Goal: Task Accomplishment & Management: Use online tool/utility

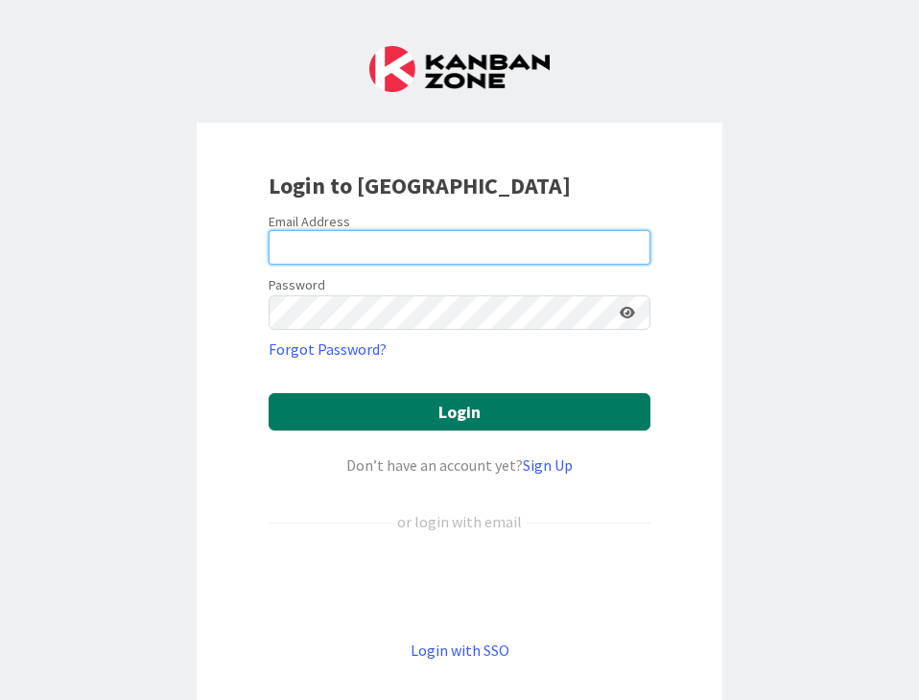
type input "[PERSON_NAME][EMAIL_ADDRESS][PERSON_NAME][DOMAIN_NAME]"
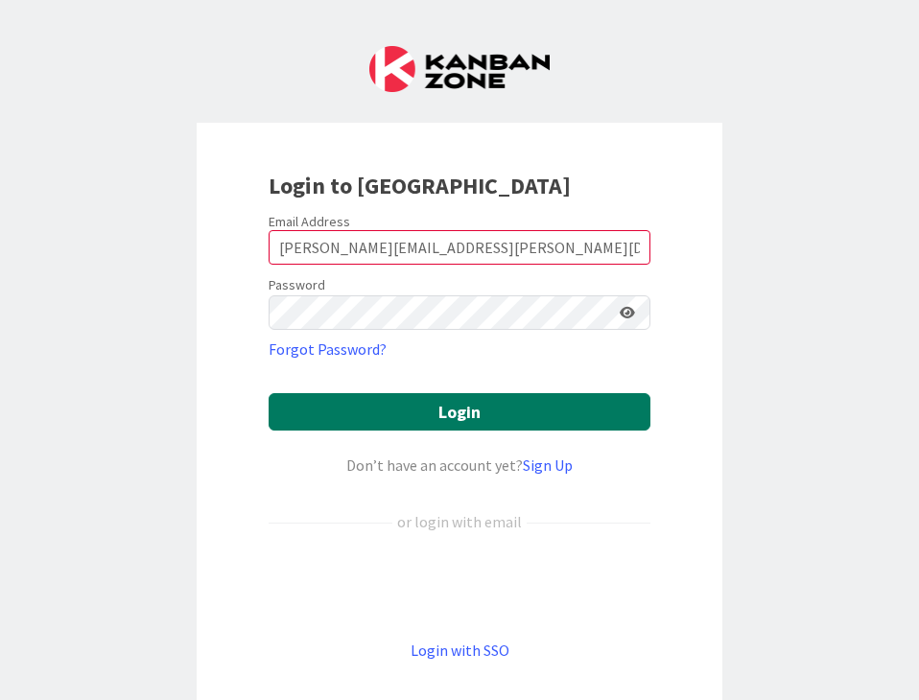
click at [428, 414] on button "Login" at bounding box center [460, 411] width 382 height 37
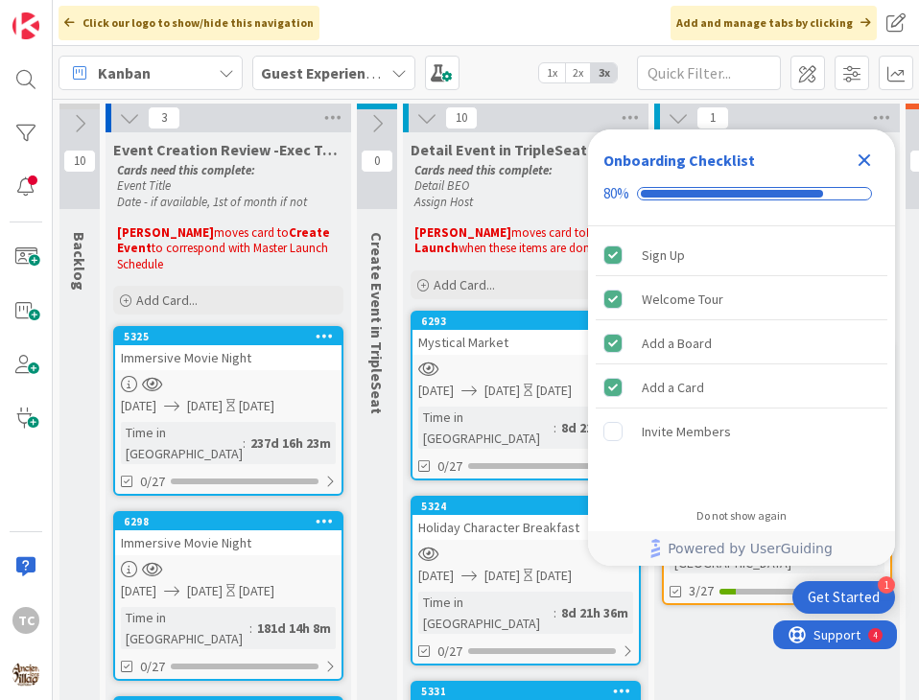
click at [357, 74] on b "Guest Experience/Signature Events" at bounding box center [384, 72] width 246 height 19
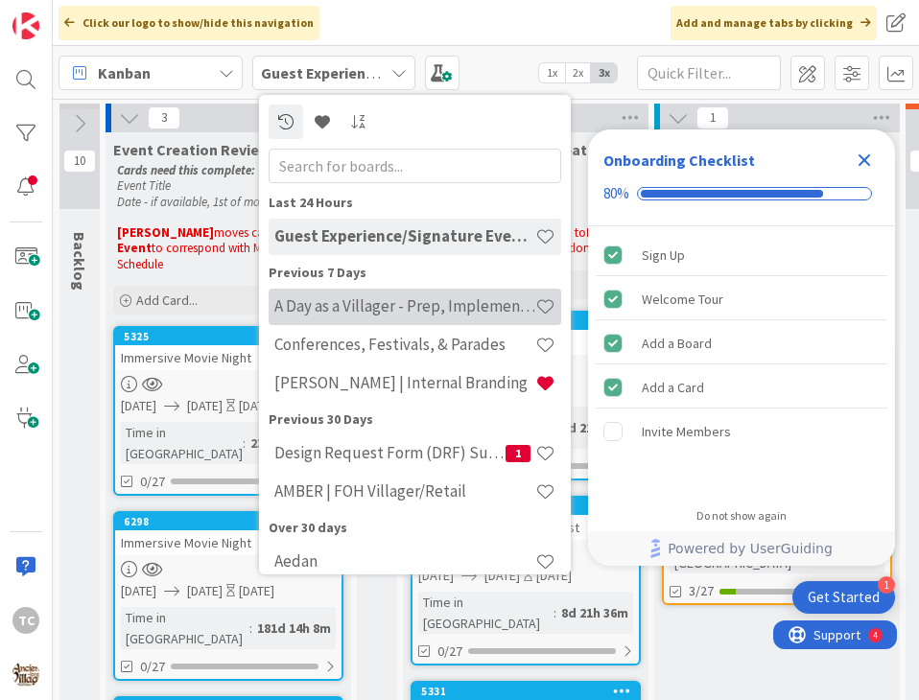
click at [328, 297] on h4 "A Day as a Villager - Prep, Implement and Execute" at bounding box center [404, 305] width 261 height 19
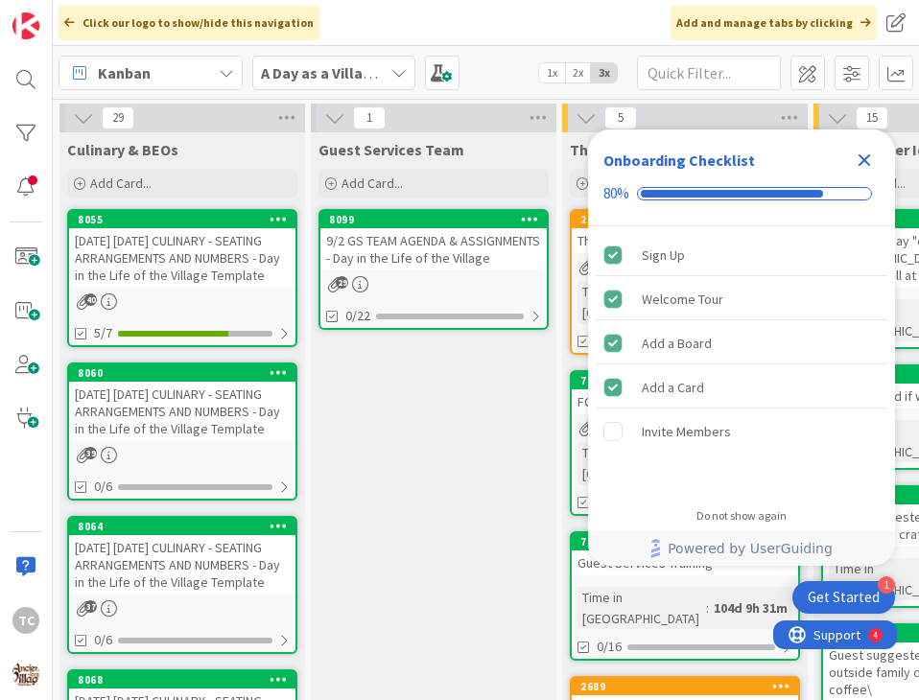
click at [868, 158] on icon "Close Checklist" at bounding box center [865, 160] width 12 height 12
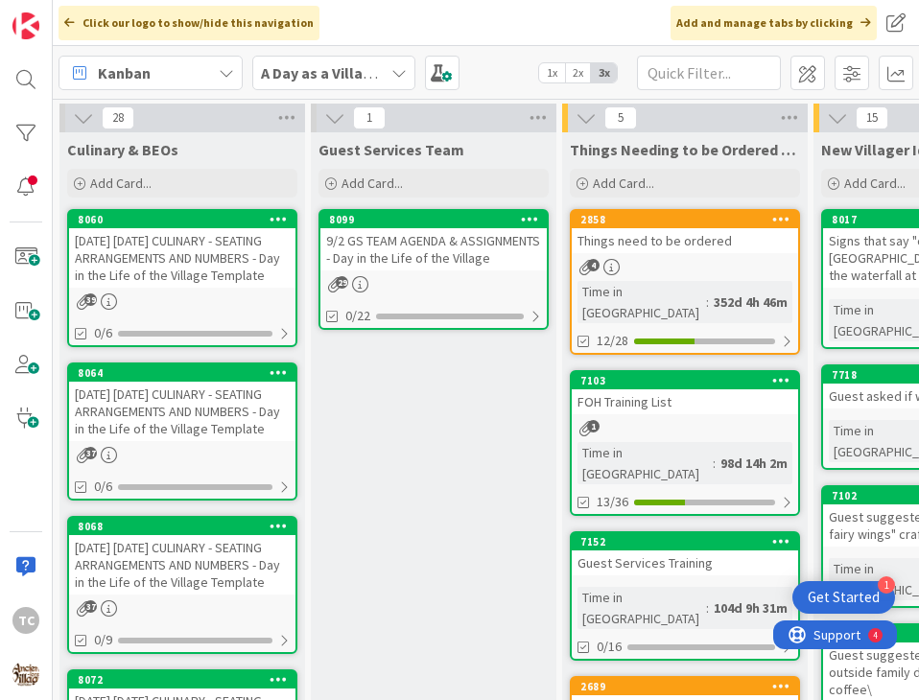
click at [442, 259] on div "9/2 GS TEAM AGENDA & ASSIGNMENTS - Day in the Life of the Village" at bounding box center [433, 249] width 226 height 42
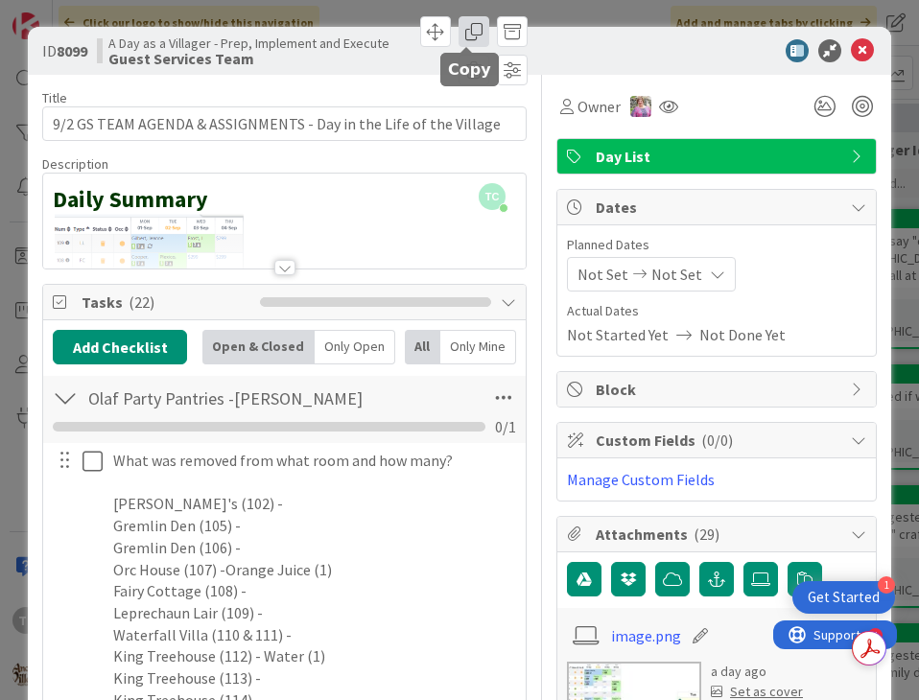
click at [467, 33] on span at bounding box center [474, 31] width 31 height 31
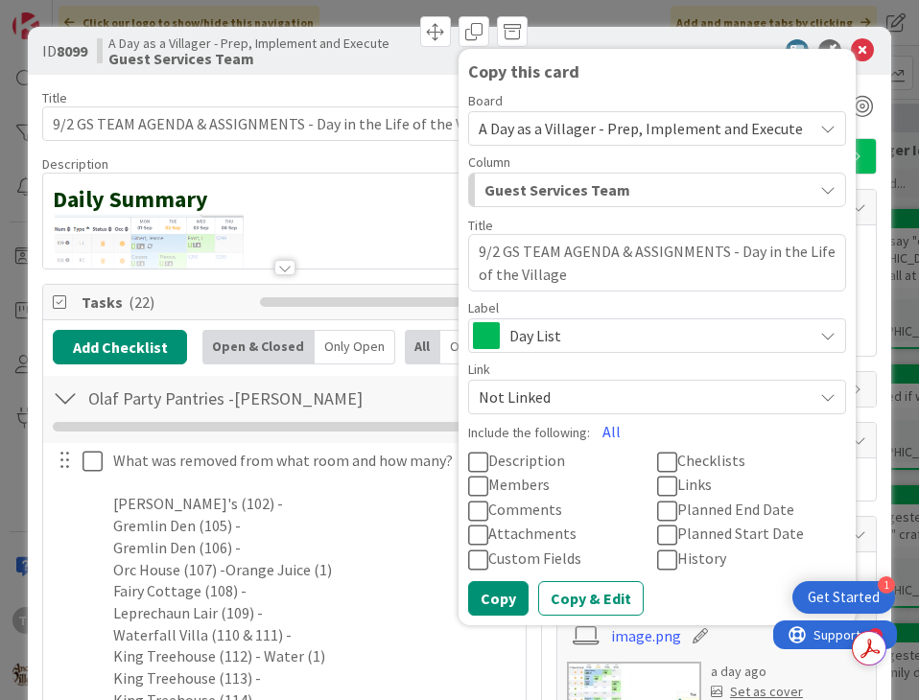
click at [491, 256] on textarea "9/2 GS TEAM AGENDA & ASSIGNMENTS - Day in the Life of the Village" at bounding box center [657, 263] width 378 height 58
type textarea "x"
type textarea "9/3 GS TEAM AGENDA & ASSIGNMENTS - Day in the Life of the Village"
click at [636, 37] on div "ID 8099 A Day as a Villager - Prep, Implement and Execute Guest Services Team C…" at bounding box center [459, 51] width 863 height 48
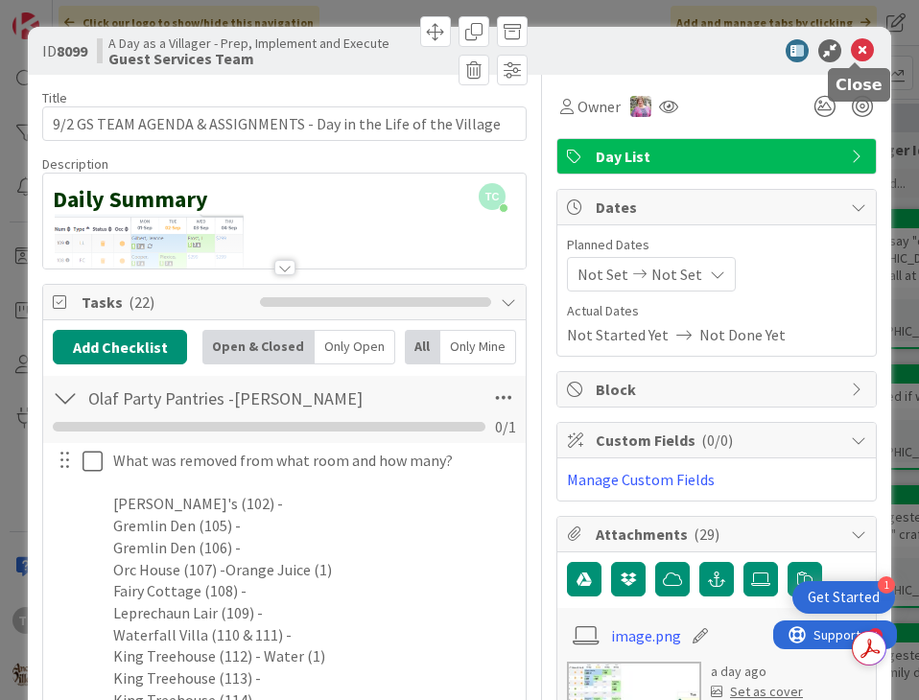
click at [853, 47] on icon at bounding box center [862, 50] width 23 height 23
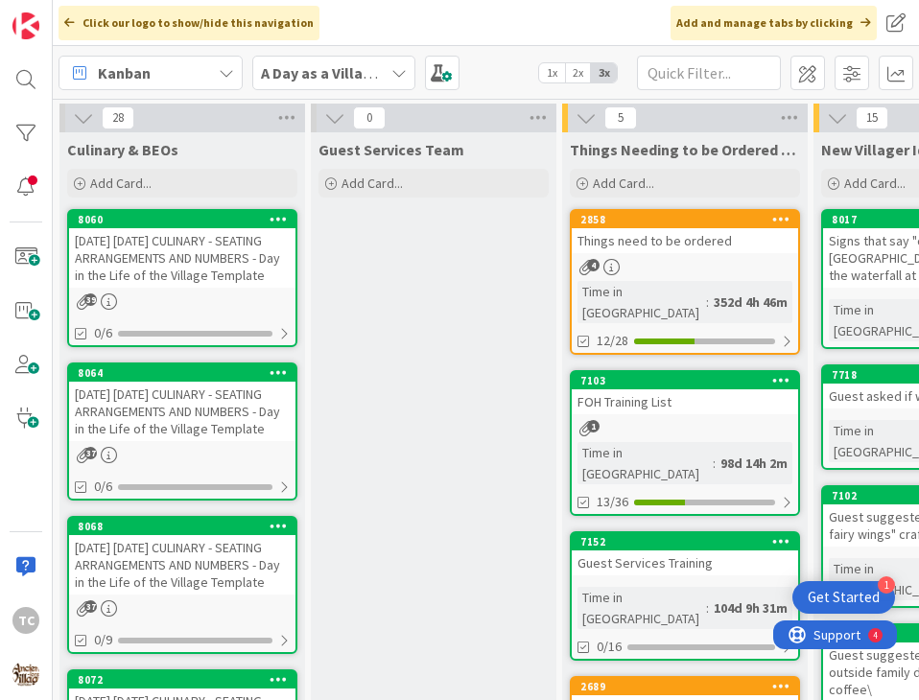
click at [167, 267] on div "[DATE] [DATE] CULINARY - SEATING ARRANGEMENTS AND NUMBERS - Day in the Life of …" at bounding box center [182, 257] width 226 height 59
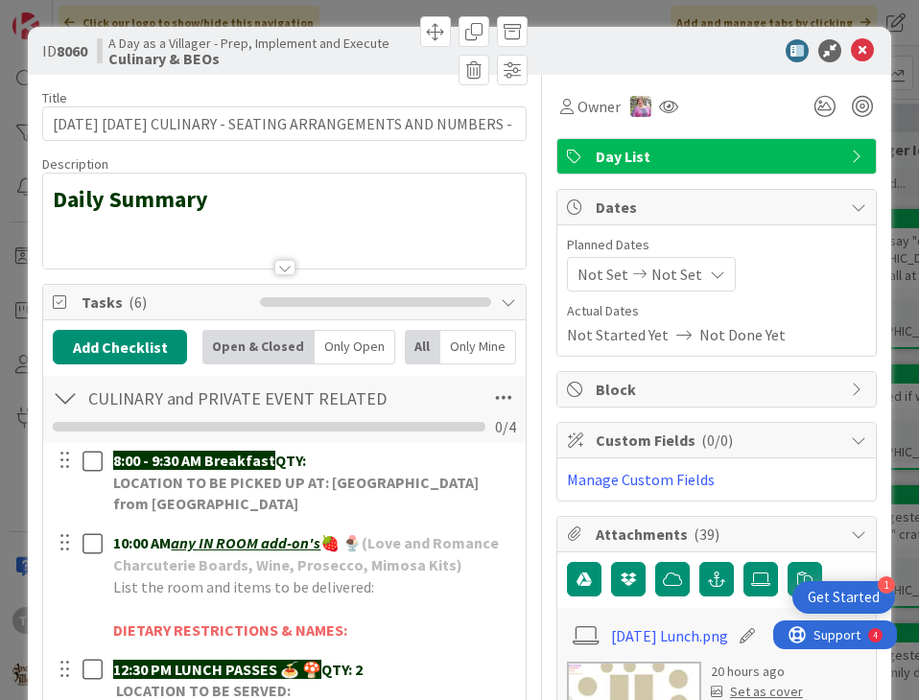
click at [132, 235] on div at bounding box center [284, 244] width 482 height 49
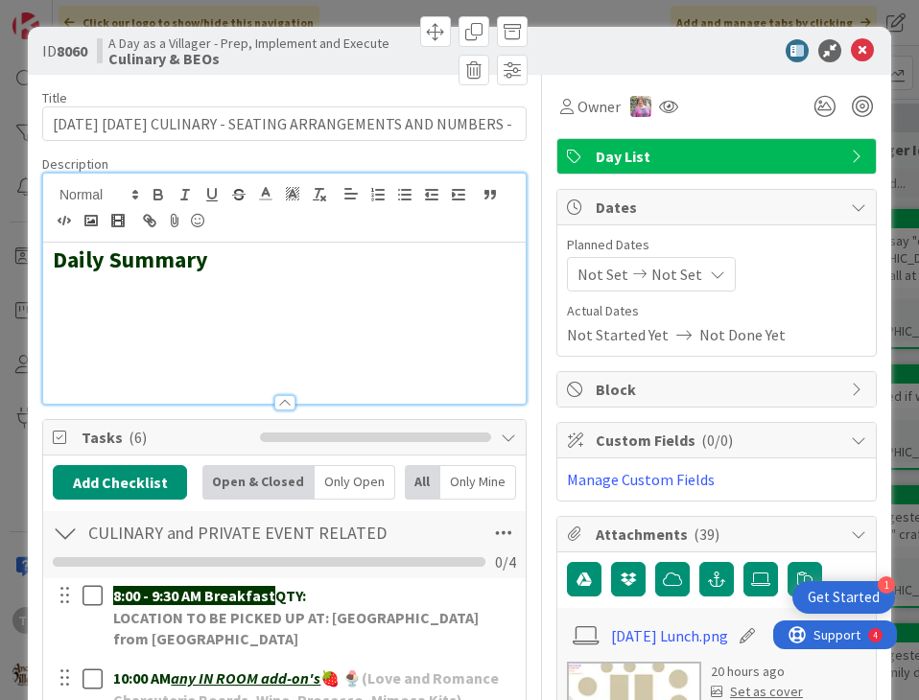
click at [75, 322] on h2 at bounding box center [284, 316] width 463 height 28
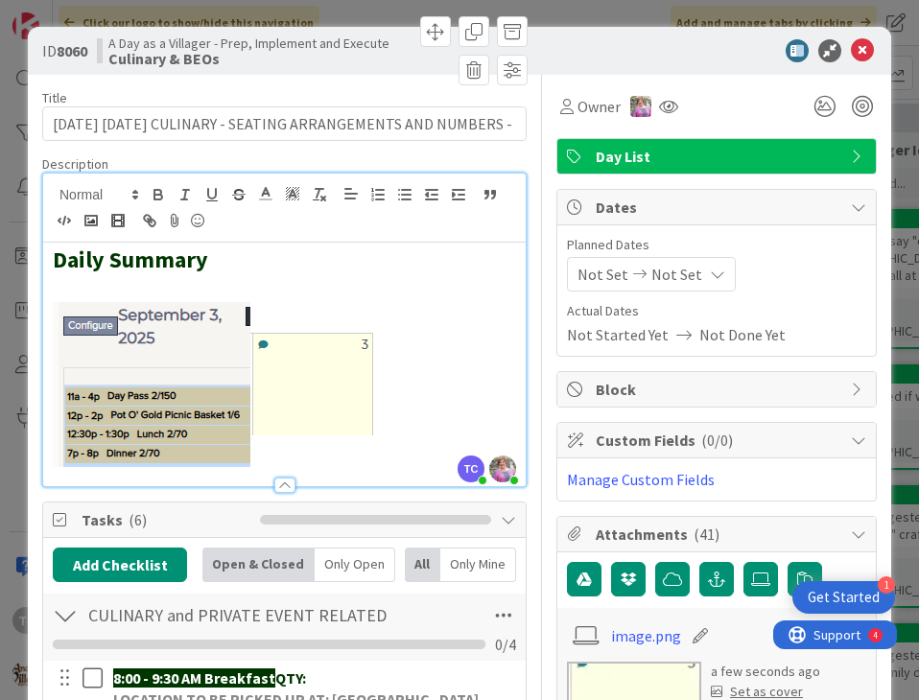
click at [651, 9] on div "ID 8060 A Day as a Villager - Prep, Implement and Execute Culinary & BEOs Title…" at bounding box center [459, 350] width 919 height 700
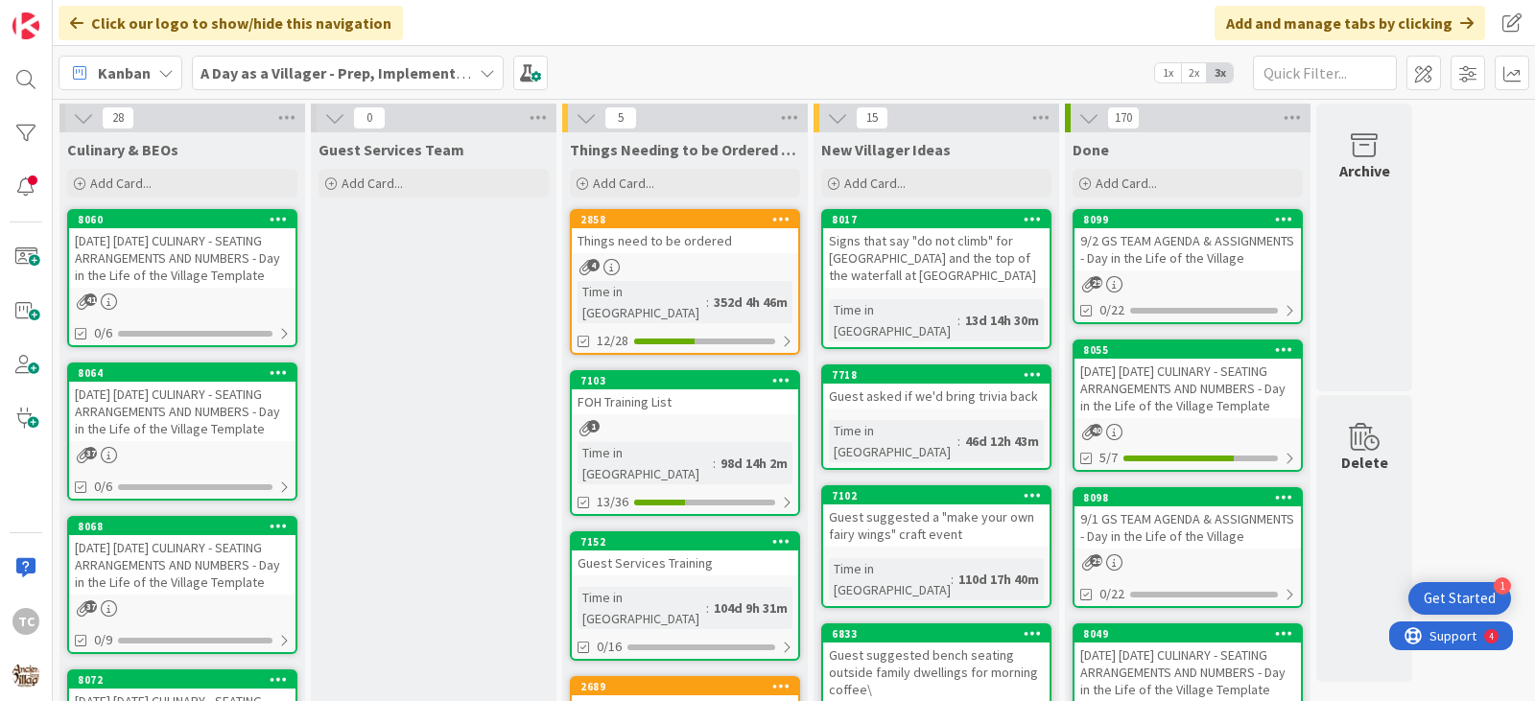
click at [139, 277] on div "[DATE] [DATE] CULINARY - SEATING ARRANGEMENTS AND NUMBERS - Day in the Life of …" at bounding box center [182, 257] width 226 height 59
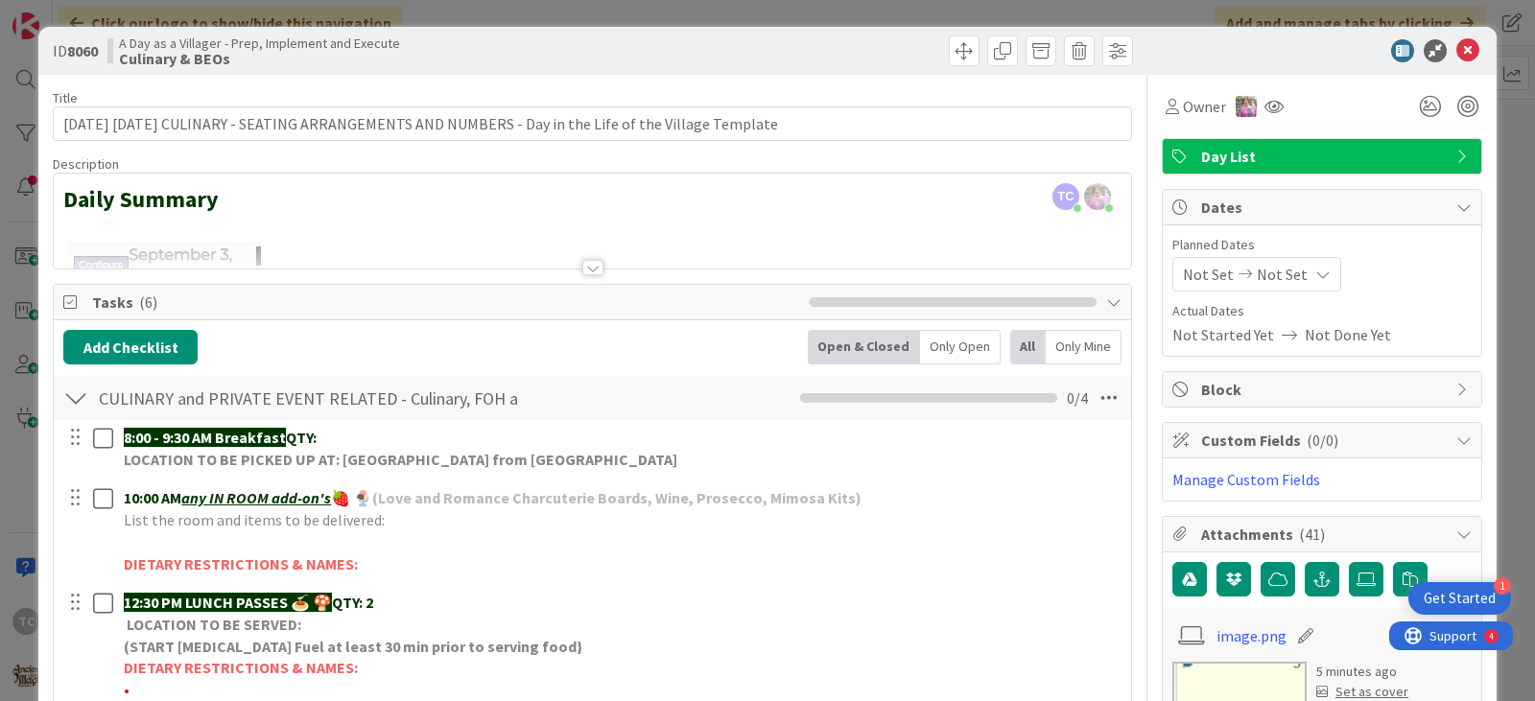
click at [801, 14] on div "ID 8060 A Day as a Villager - Prep, Implement and Execute Culinary & BEOs Title…" at bounding box center [767, 350] width 1535 height 701
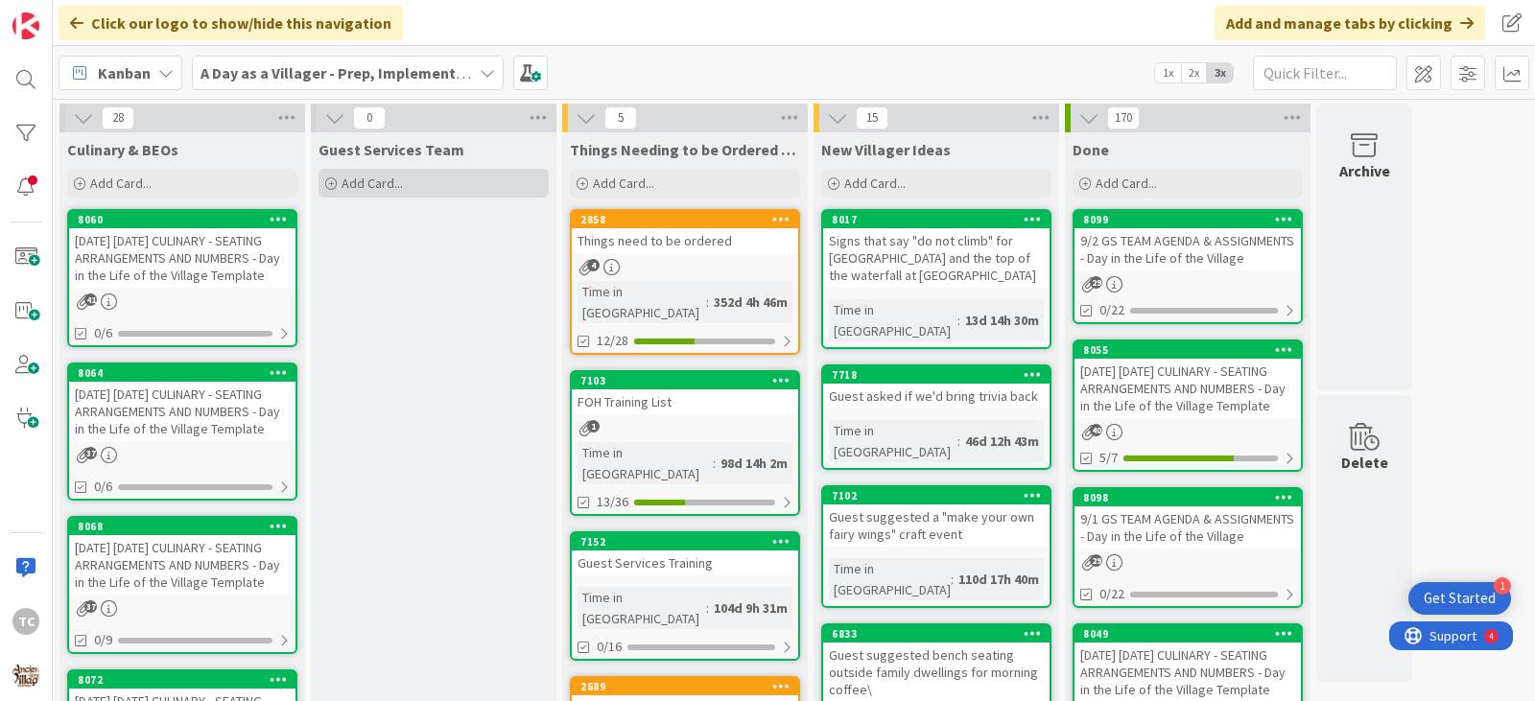
click at [410, 180] on div "Add Card..." at bounding box center [433, 183] width 230 height 29
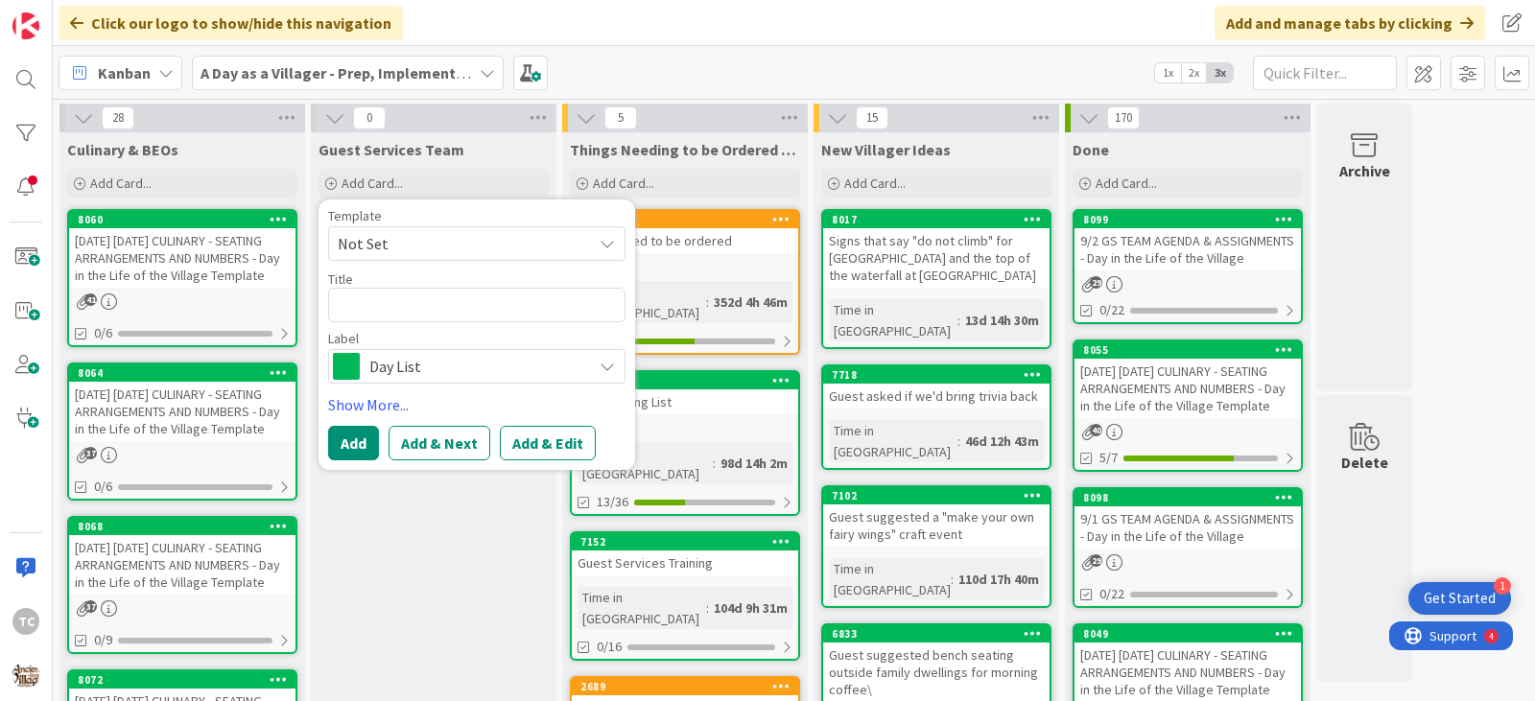
click at [399, 252] on span "Not Set" at bounding box center [458, 243] width 240 height 25
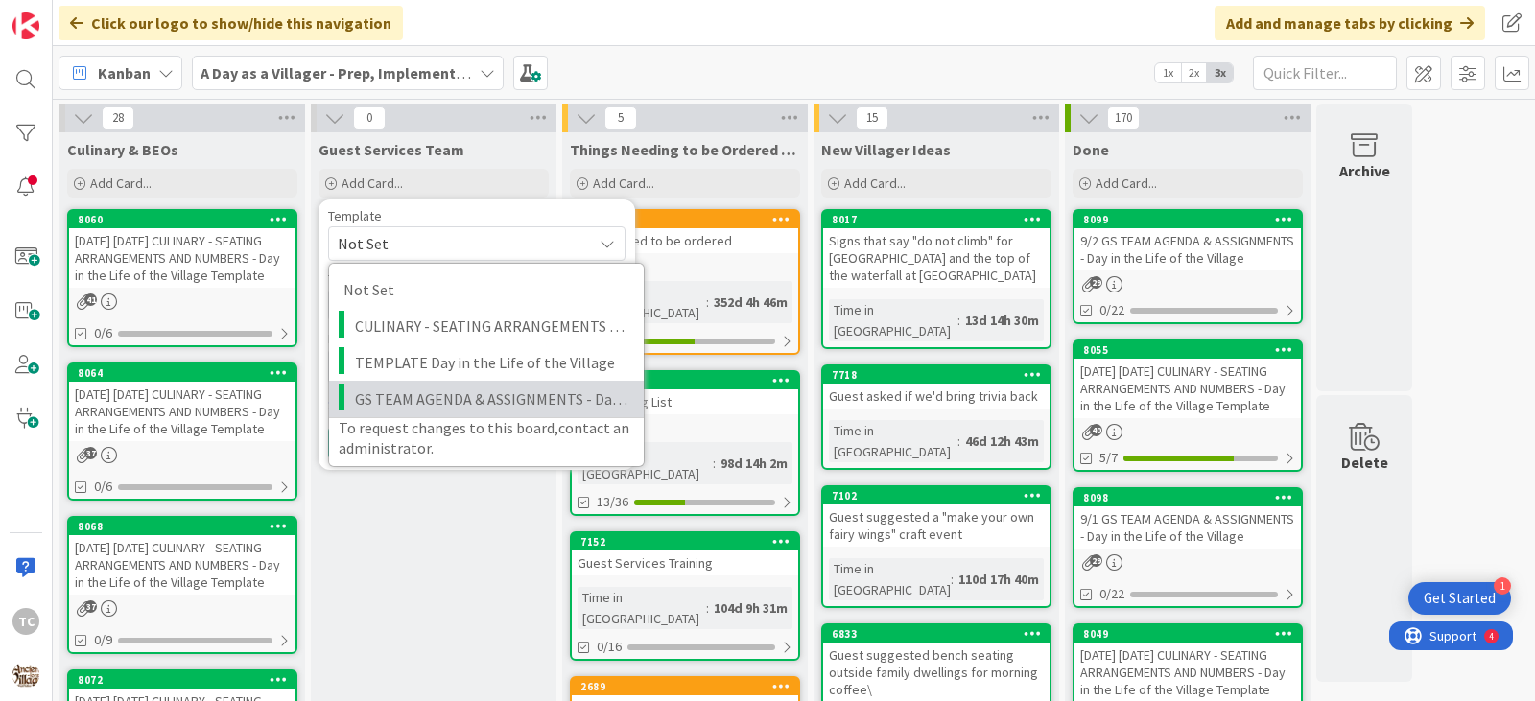
click at [391, 406] on span "GS TEAM AGENDA & ASSIGNMENTS - Day in the Life of the Village" at bounding box center [492, 399] width 274 height 25
type textarea "x"
type textarea "GS TEAM AGENDA & ASSIGNMENTS - Day in the Life of the Village"
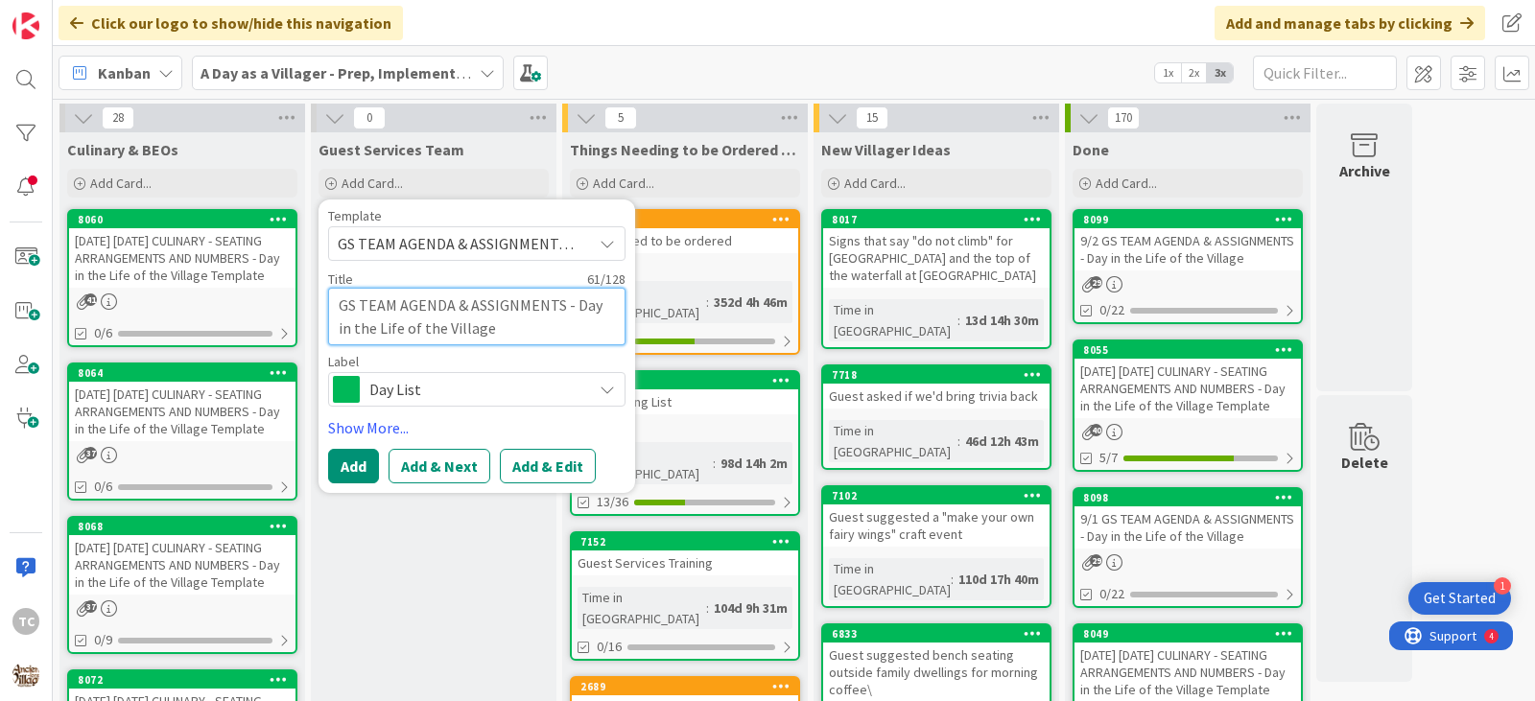
drag, startPoint x: 339, startPoint y: 307, endPoint x: 364, endPoint y: 319, distance: 27.9
click at [339, 307] on textarea "GS TEAM AGENDA & ASSIGNMENTS - Day in the Life of the Village" at bounding box center [476, 317] width 297 height 58
type textarea "x"
type textarea "9GS TEAM AGENDA & ASSIGNMENTS - Day in the Life of the Village"
type textarea "x"
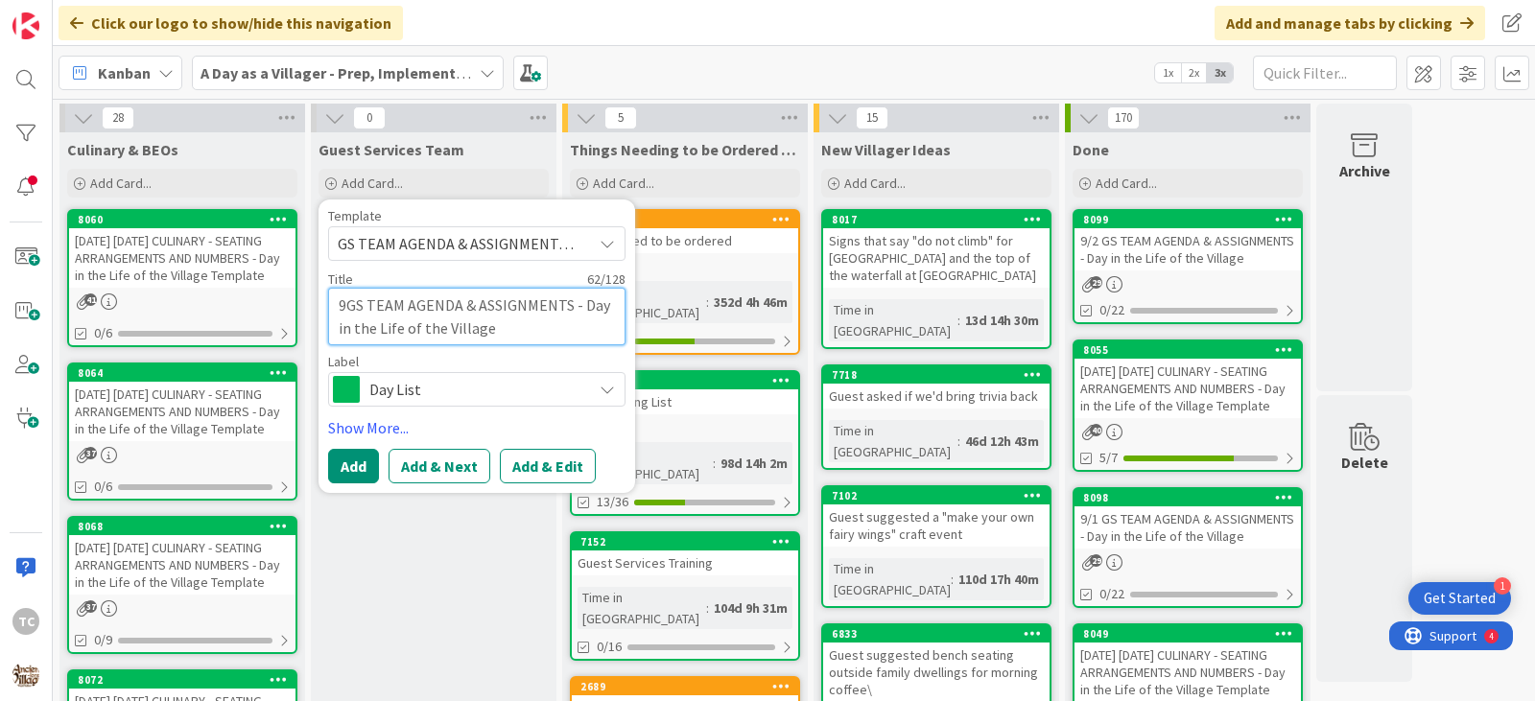
type textarea "9/GS TEAM AGENDA & ASSIGNMENTS - Day in the Life of the Village"
type textarea "x"
type textarea "9/3GS TEAM AGENDA & ASSIGNMENTS - Day in the Life of the Village"
type textarea "x"
type textarea "9/3 GS TEAM AGENDA & ASSIGNMENTS - Day in the Life of the Village"
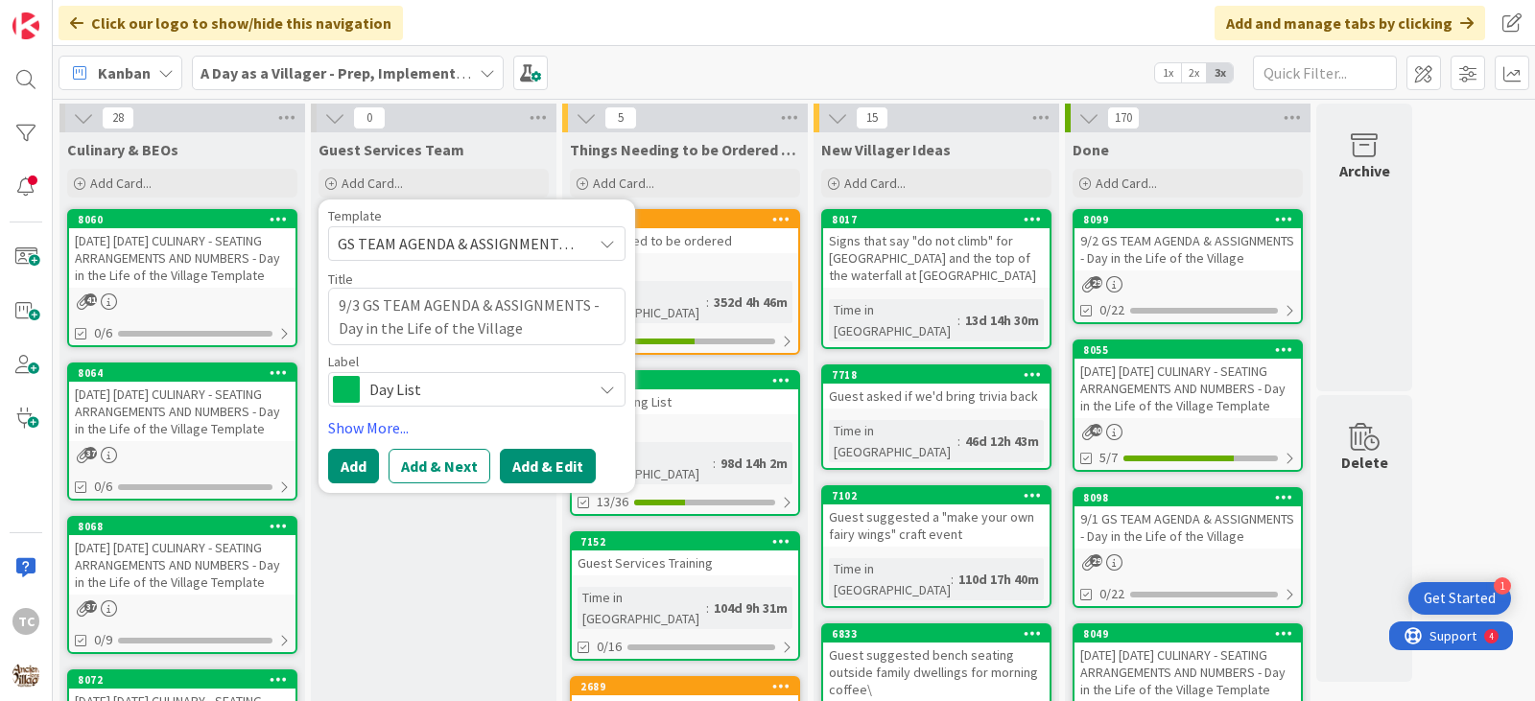
click at [535, 463] on button "Add & Edit" at bounding box center [548, 466] width 96 height 35
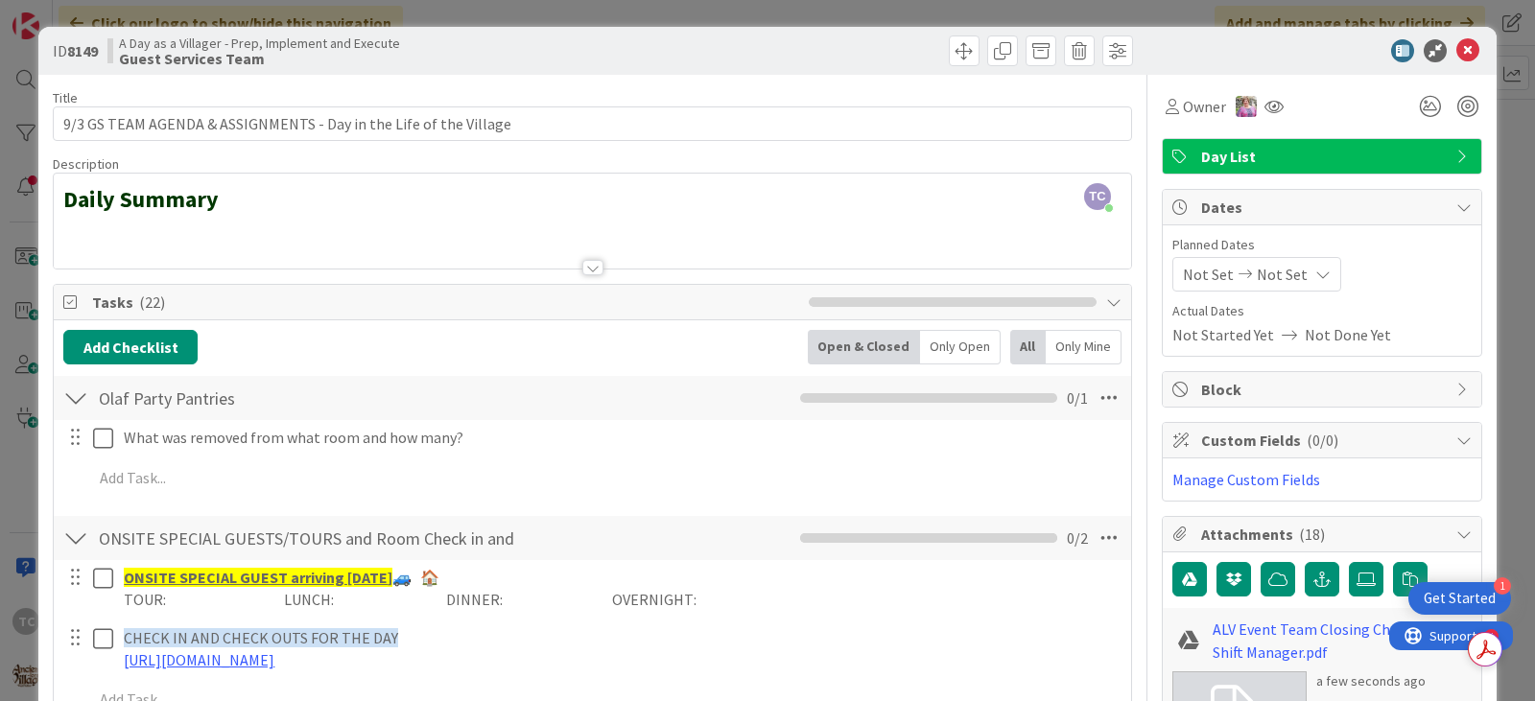
click at [118, 236] on div at bounding box center [592, 244] width 1077 height 49
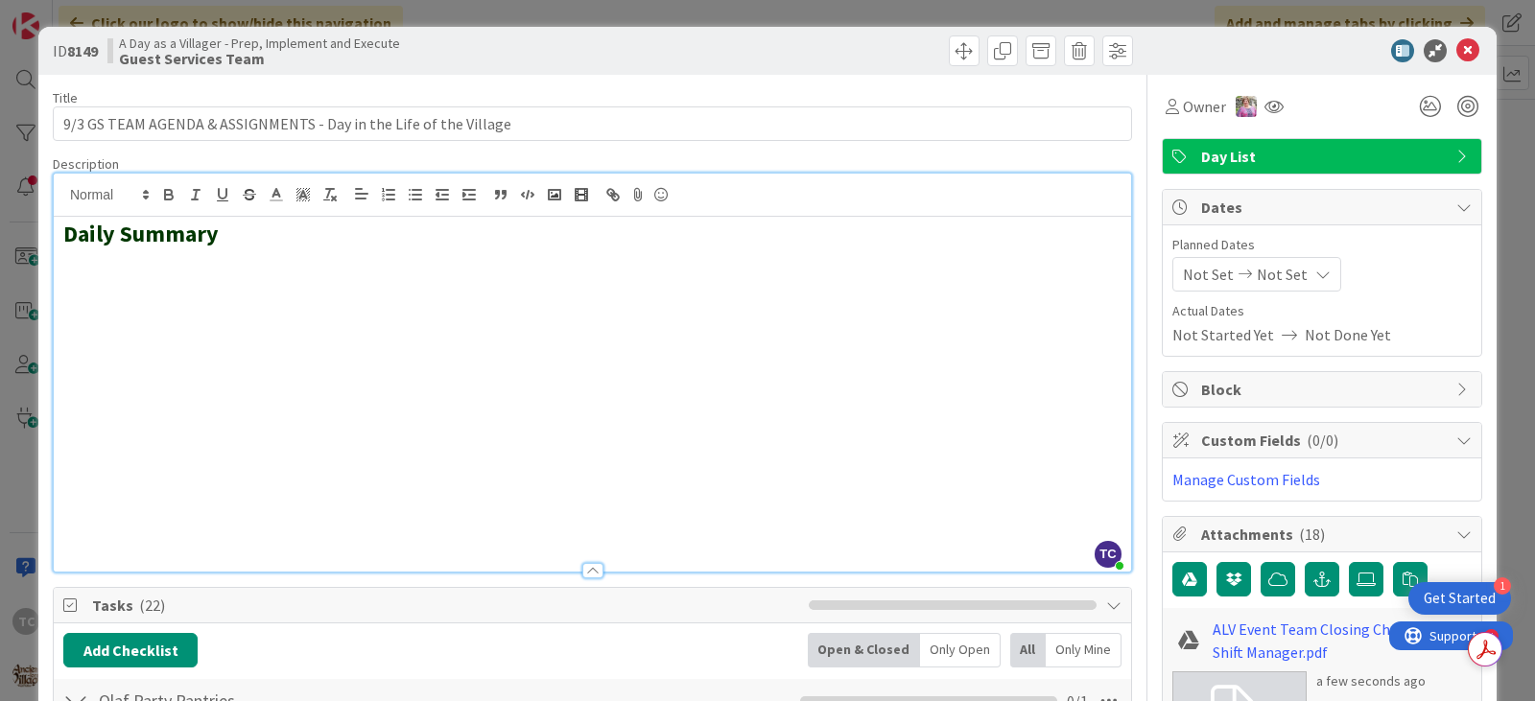
click at [85, 291] on h2 at bounding box center [592, 290] width 1058 height 28
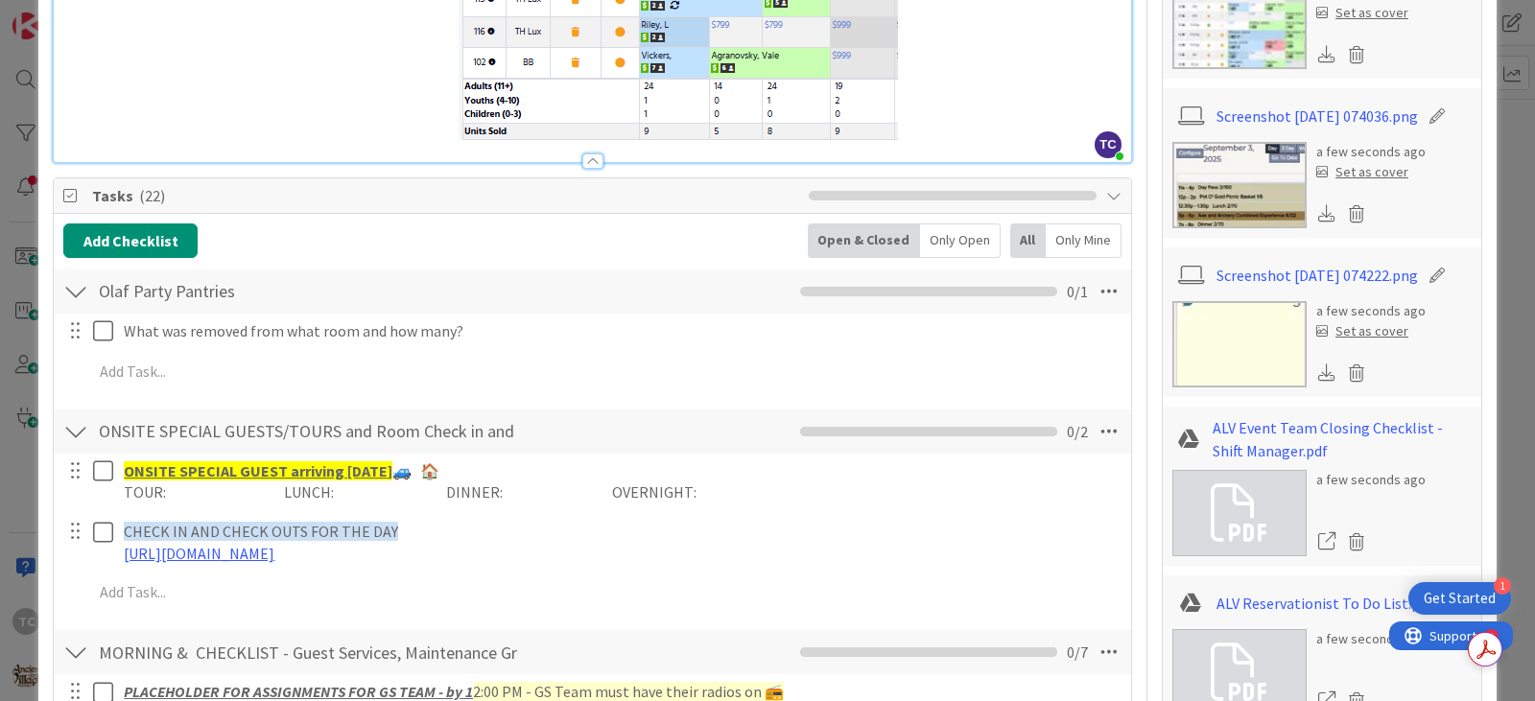
scroll to position [671, 0]
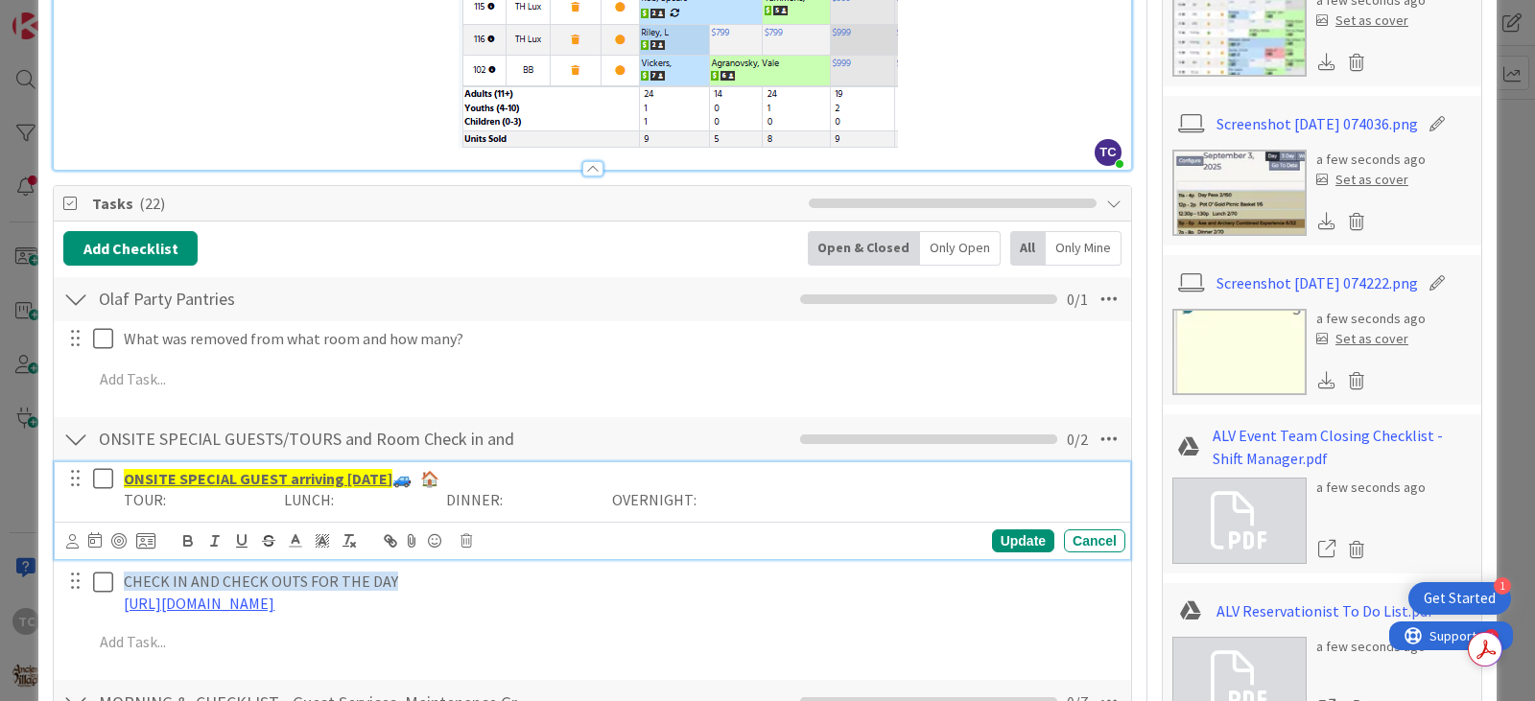
click at [374, 511] on p "TOUR: LUNCH: DINNER: OVERNIGHT:" at bounding box center [621, 500] width 994 height 22
click at [341, 501] on p "TOUR: LUNCH: DINNER: OVERNIGHT:" at bounding box center [621, 500] width 994 height 22
drag, startPoint x: 470, startPoint y: 505, endPoint x: 341, endPoint y: 508, distance: 128.6
click at [341, 508] on p "TOUR: LUNCH: Shepherd - birthday DINNER: OVERNIGHT:" at bounding box center [621, 500] width 994 height 22
click at [292, 545] on icon at bounding box center [295, 540] width 17 height 17
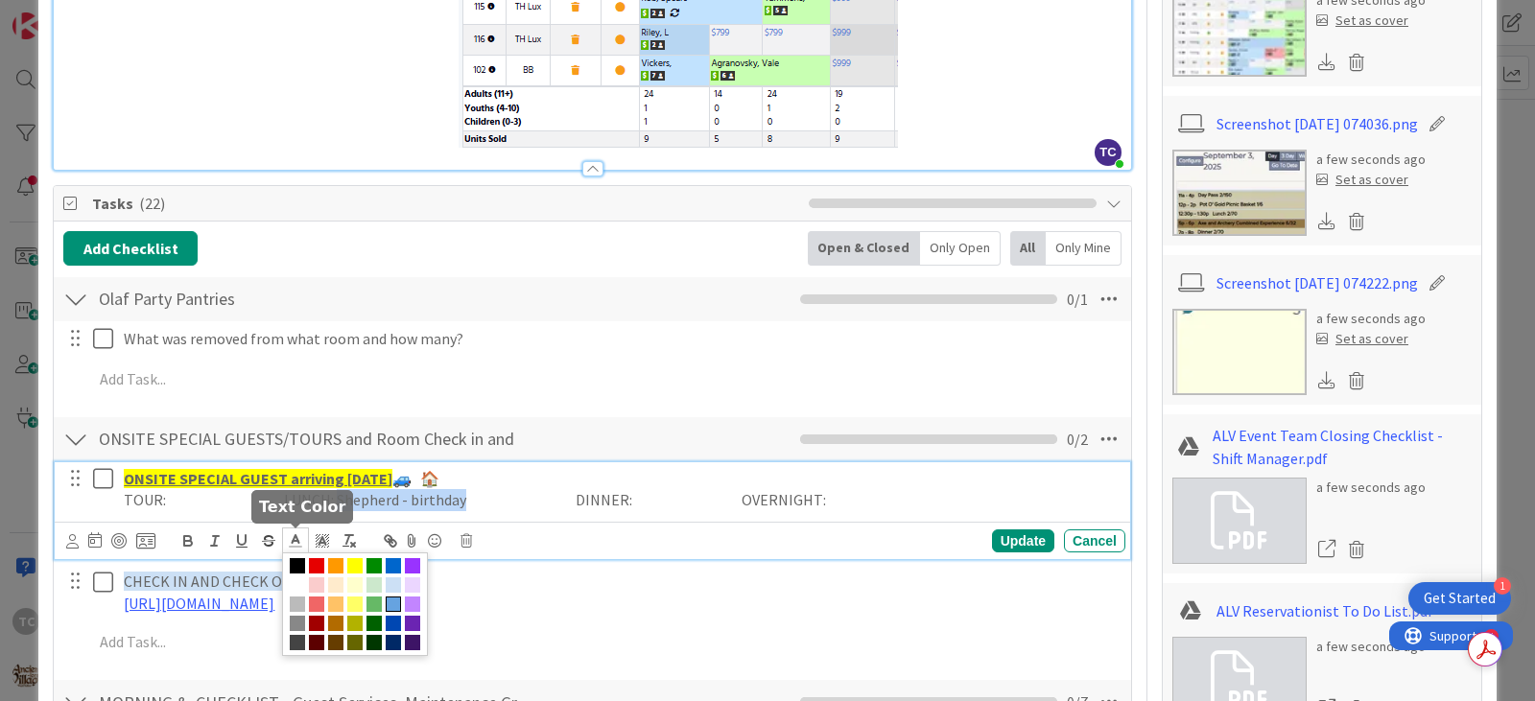
click at [393, 607] on span at bounding box center [393, 604] width 15 height 15
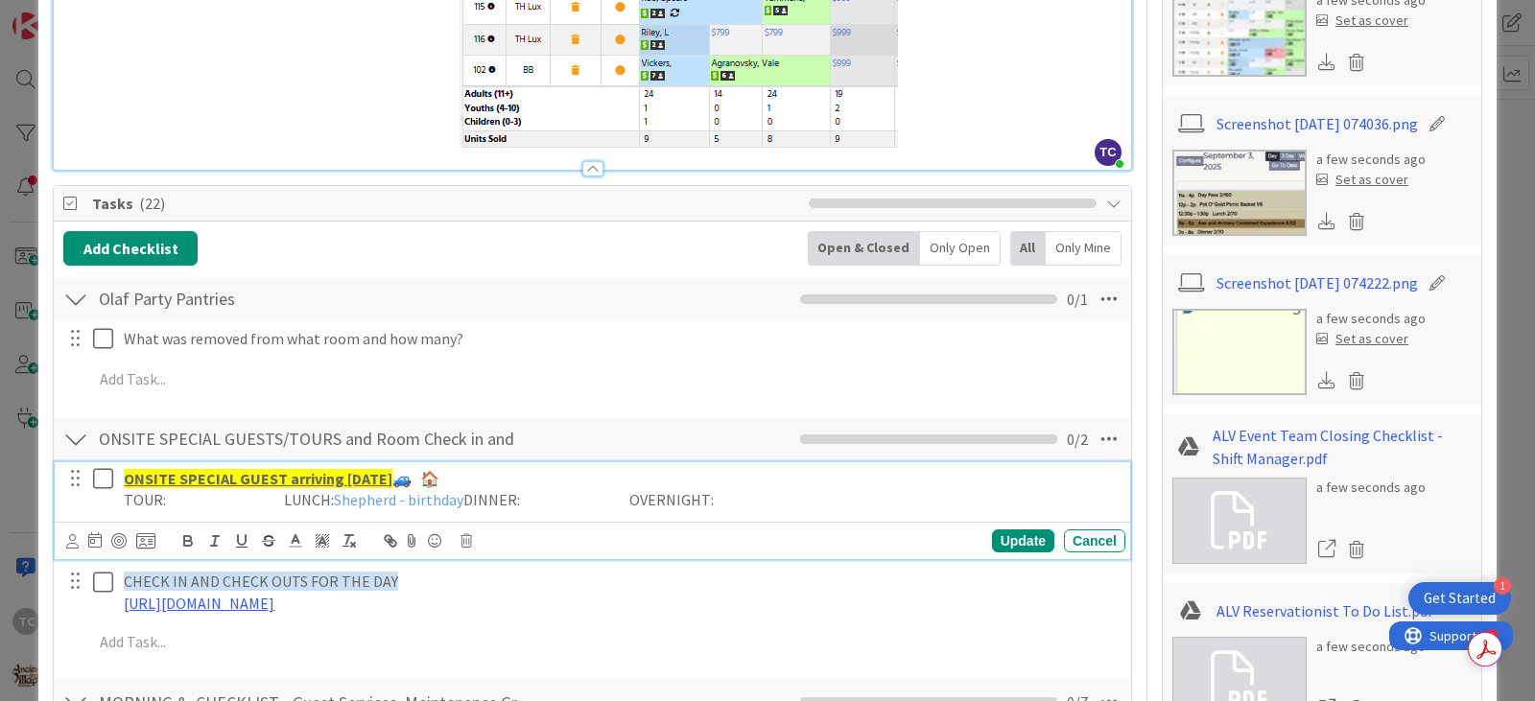
click at [510, 505] on p "TOUR: LUNCH: Shepherd - birthday DINNER: OVERNIGHT:" at bounding box center [621, 500] width 994 height 22
click at [648, 497] on p "TOUR: LUNCH: Shepherd - birthday DINNER: OVERNIGHT:" at bounding box center [621, 500] width 994 height 22
drag, startPoint x: 648, startPoint y: 505, endPoint x: 871, endPoint y: 501, distance: 222.6
click at [871, 501] on p "TOUR: LUNCH: Shepherd - birthday DINNER: [PERSON_NAME] - Influencer - Anniversa…" at bounding box center [621, 500] width 994 height 22
drag, startPoint x: 833, startPoint y: 496, endPoint x: 724, endPoint y: 500, distance: 108.5
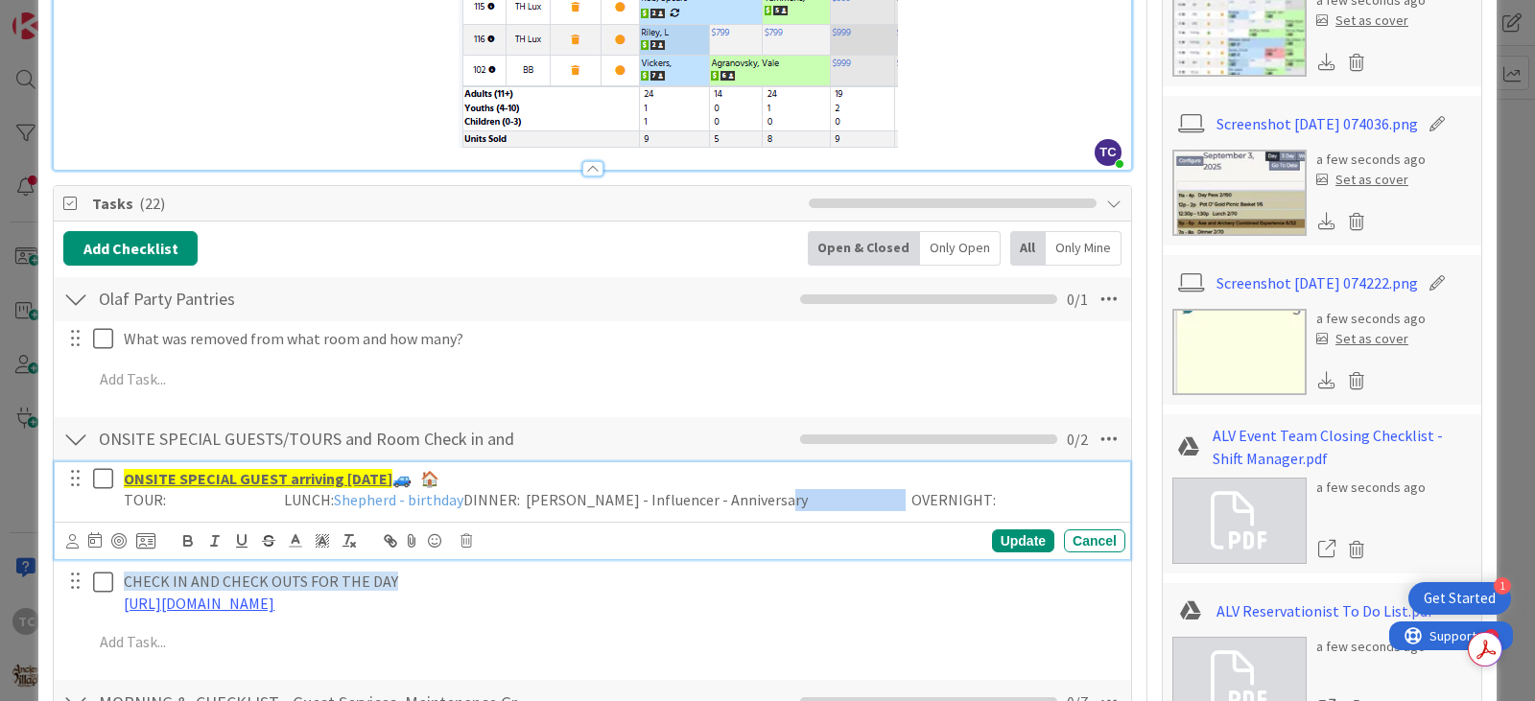
click at [724, 500] on p "TOUR: LUNCH: Shepherd - birthday DINNER: [PERSON_NAME] - Influencer - Anniversa…" at bounding box center [621, 500] width 994 height 22
drag, startPoint x: 646, startPoint y: 499, endPoint x: 871, endPoint y: 520, distance: 226.4
click at [871, 520] on div "ONSITE SPECIAL GUEST arriving [DATE] 🚙 🏠 TOUR: LUNCH: Shepherd - birthday DINNE…" at bounding box center [592, 510] width 1075 height 97
click at [299, 547] on line at bounding box center [296, 547] width 12 height 0
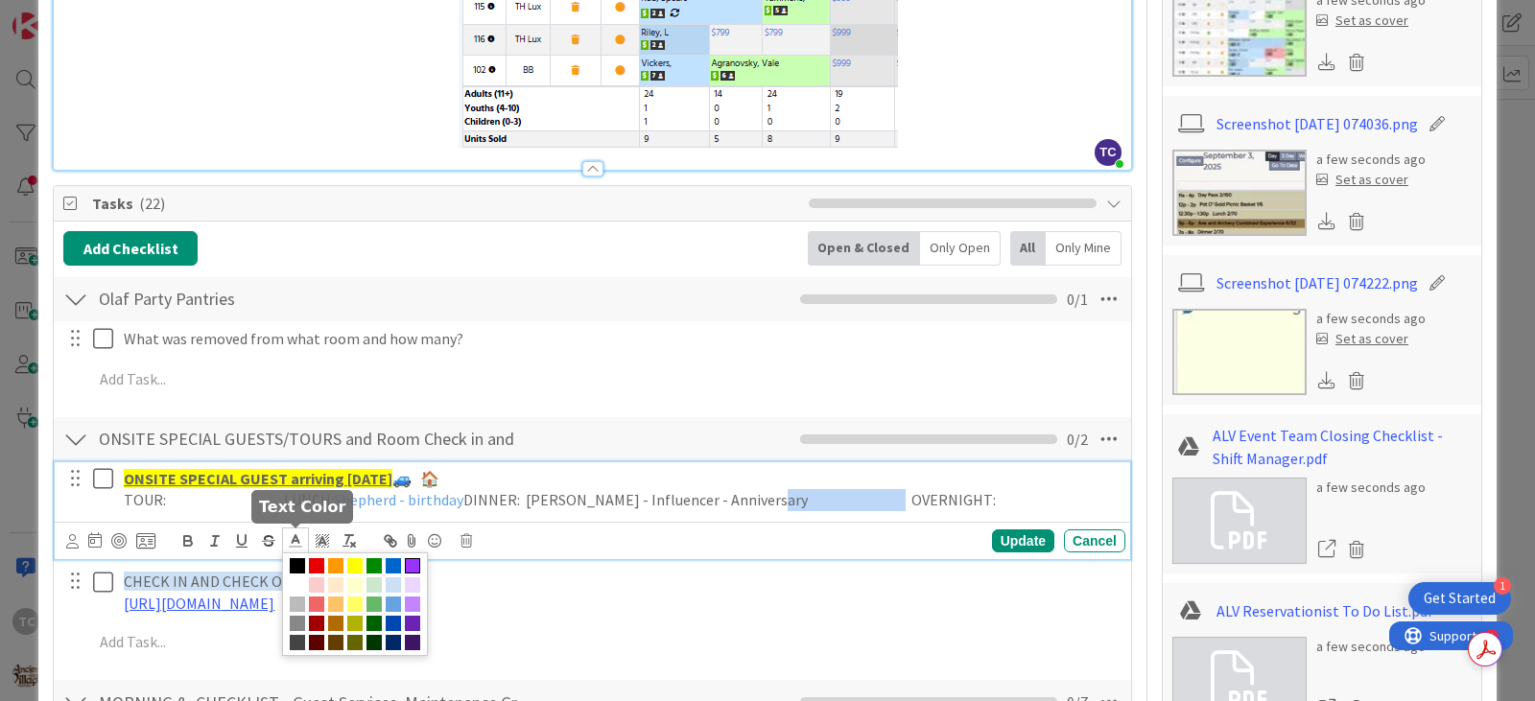
click at [414, 567] on span at bounding box center [412, 565] width 15 height 15
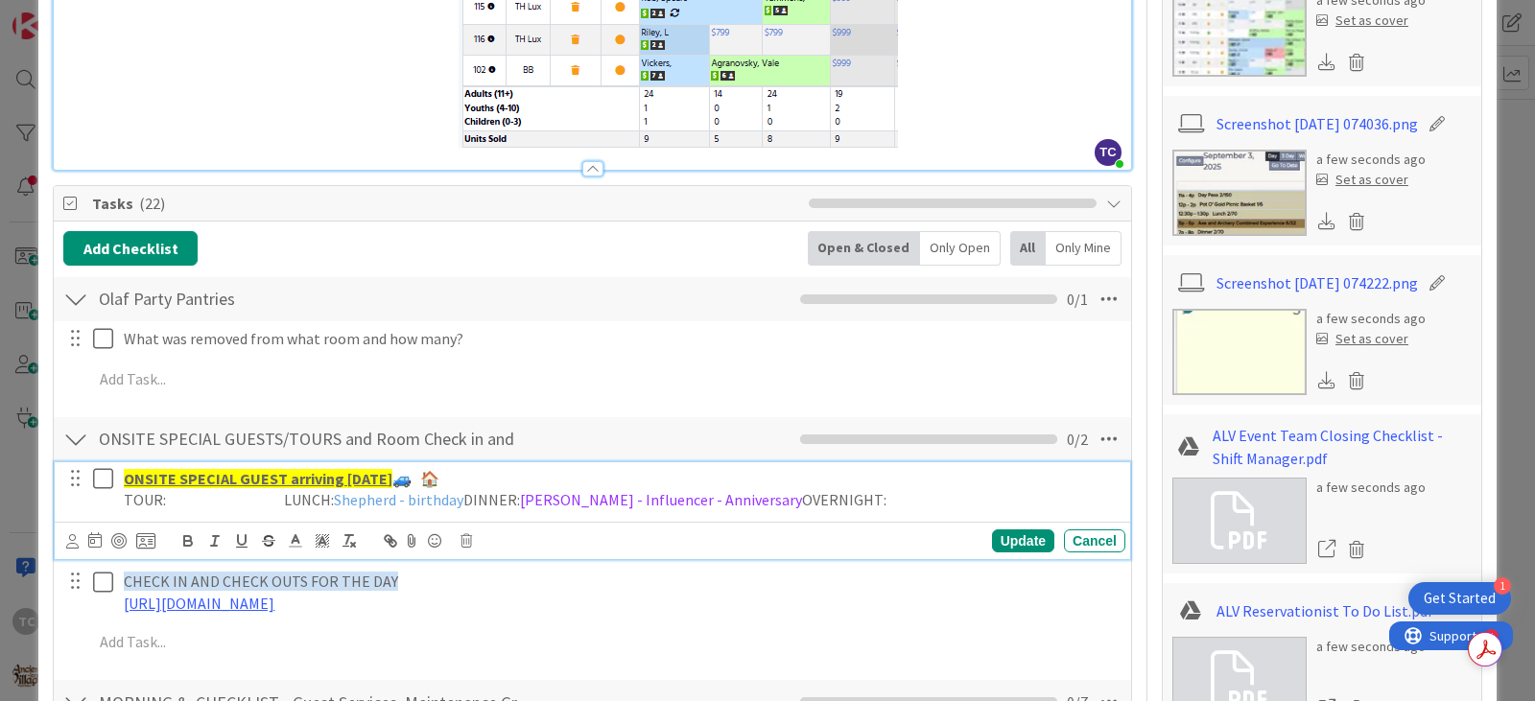
copy p "DINNER:"
click at [918, 497] on p "TOUR: LUNCH: Shepherd - birthday DINNER: [PERSON_NAME] - Influencer - Anniversa…" at bounding box center [621, 500] width 994 height 22
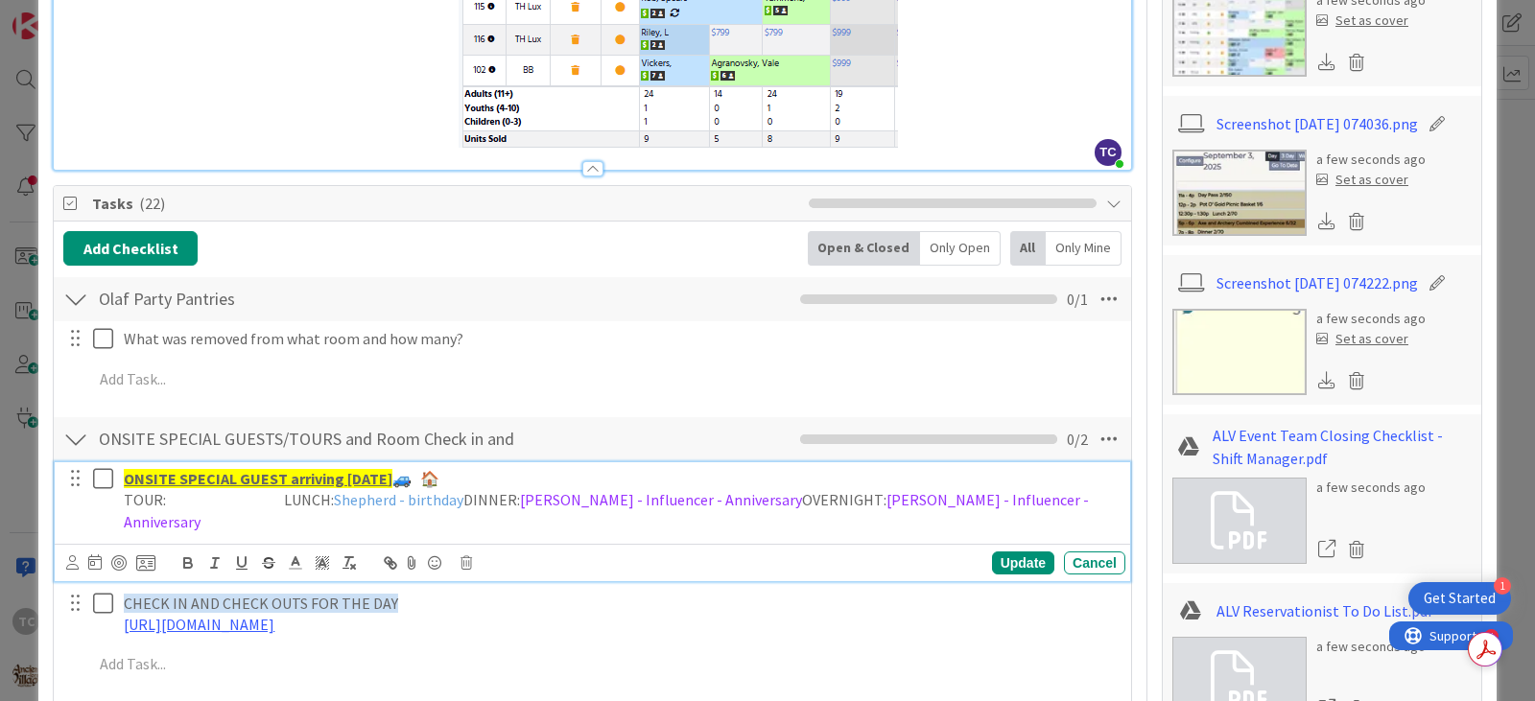
click at [918, 502] on p "TOUR: LUNCH: Shepherd - birthday DINNER: [PERSON_NAME] - Influencer - Anniversa…" at bounding box center [621, 510] width 994 height 43
click at [918, 501] on p "TOUR: LUNCH: Shepherd - birthday DINNER: [PERSON_NAME] - Influencer - Anniversa…" at bounding box center [621, 510] width 994 height 43
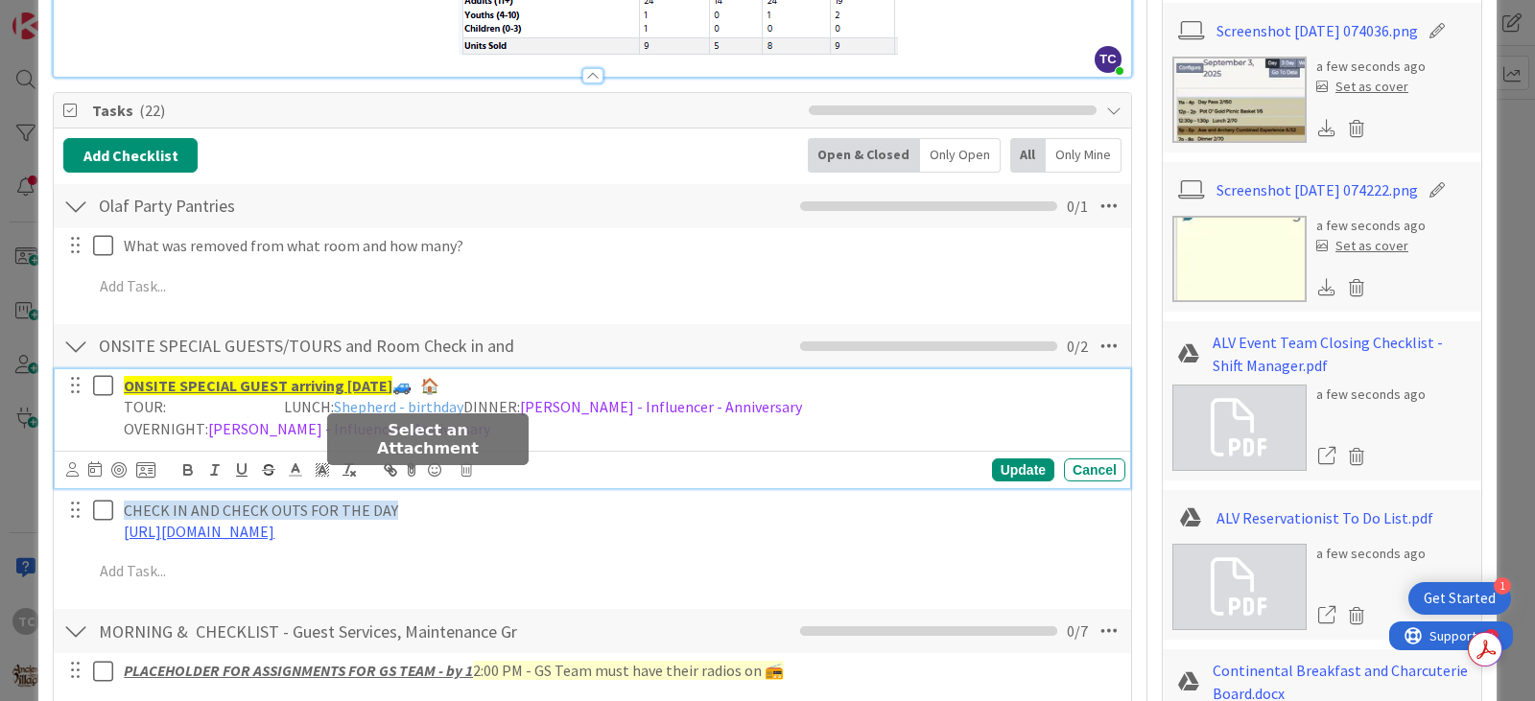
scroll to position [767, 0]
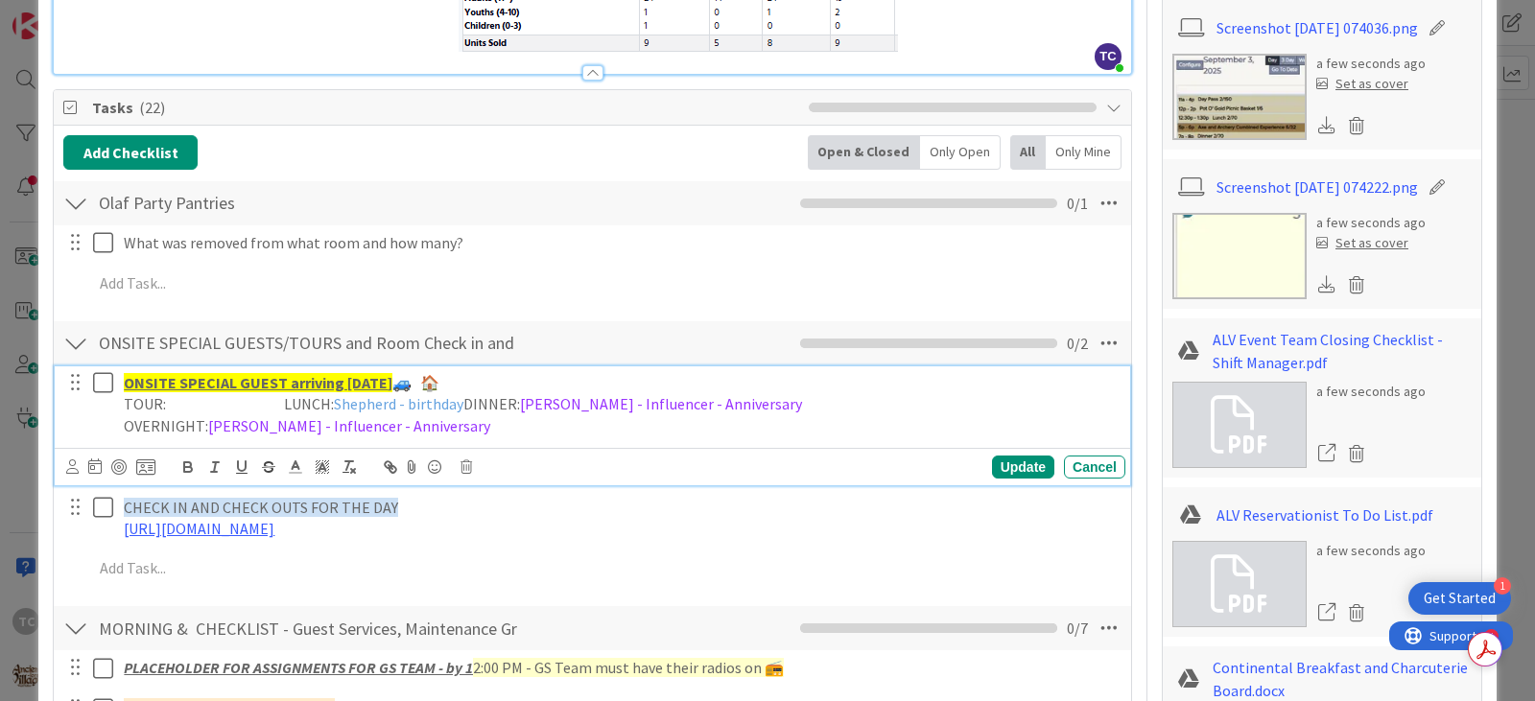
click at [199, 406] on p "TOUR: LUNCH: Shepherd - birthday DINNER: [PERSON_NAME] - Influencer - Anniversa…" at bounding box center [621, 404] width 994 height 22
click at [466, 410] on p "TOUR: LUNCH: Shepherd - birthday DINNER: [PERSON_NAME] - Influencer - Anniversa…" at bounding box center [621, 404] width 994 height 22
click at [813, 401] on p "TOUR: LUNCH: Shepherd - birthday DINNER: [PERSON_NAME] - Influencer - Anniversa…" at bounding box center [621, 404] width 994 height 22
click at [769, 410] on p "TOUR: LUNCH: Shepherd - birthday DINNER: [PERSON_NAME] - Influencer - Anniversa…" at bounding box center [621, 404] width 994 height 22
click at [125, 426] on p "OVERNIGHT: [PERSON_NAME] - Influencer - Anniversary" at bounding box center [621, 426] width 994 height 22
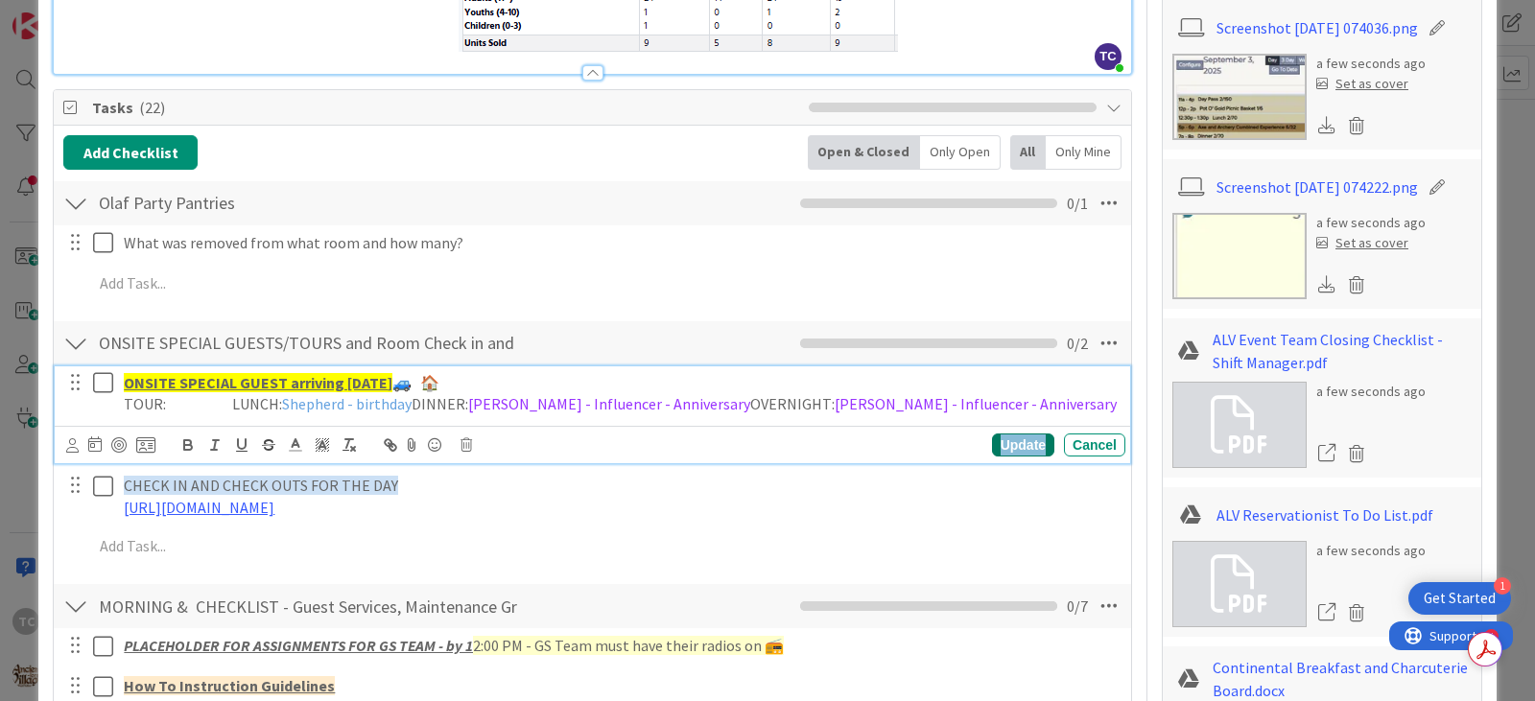
click at [918, 445] on div "Update" at bounding box center [1023, 445] width 62 height 23
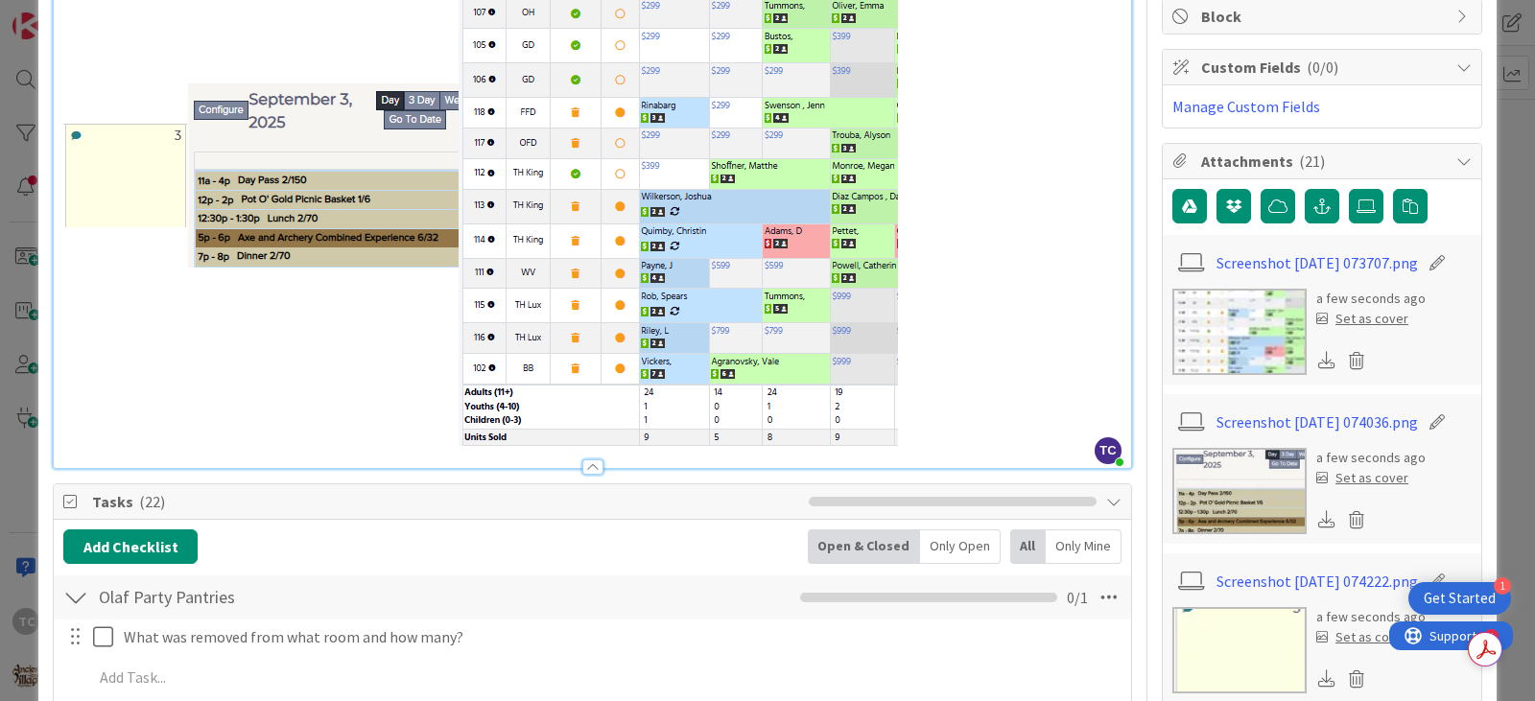
scroll to position [0, 0]
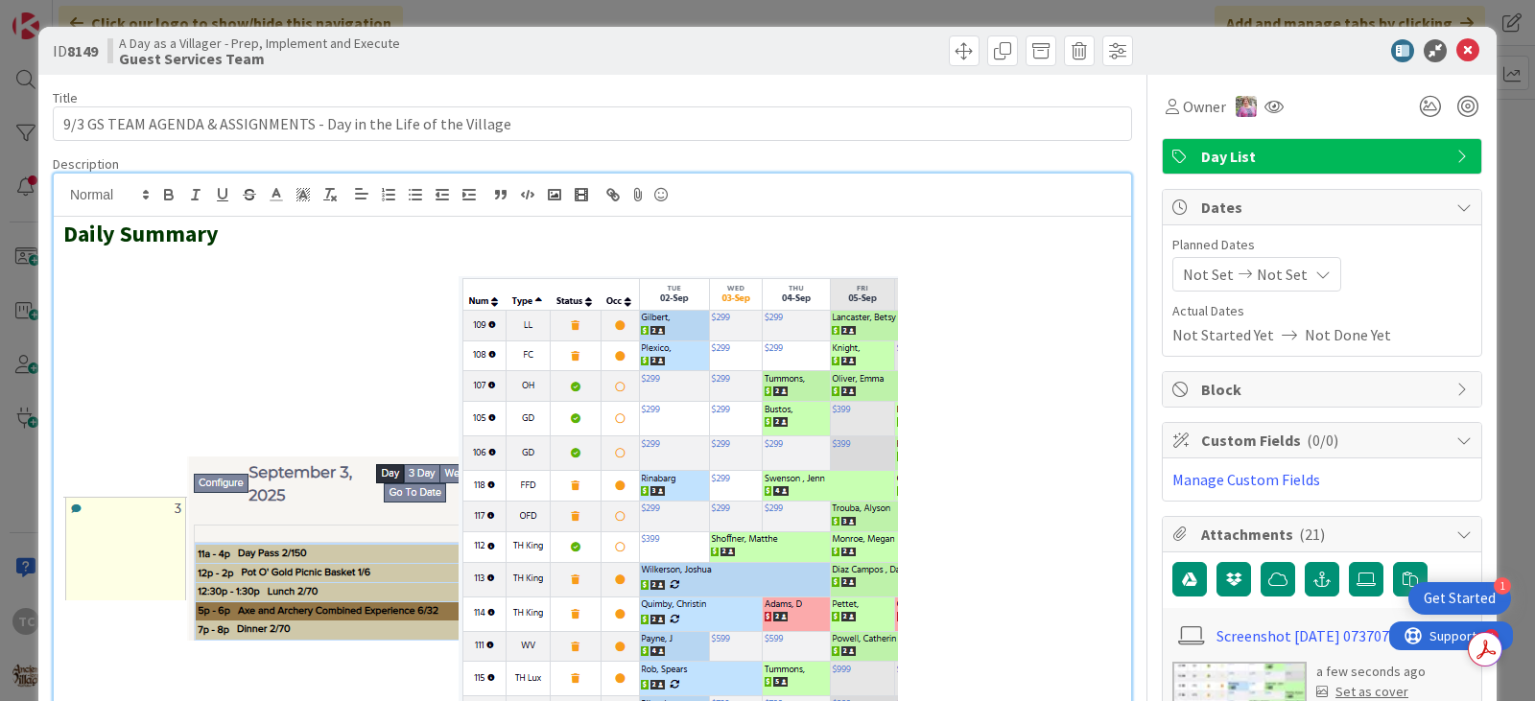
click at [685, 12] on div "ID 8149 A Day as a Villager - Prep, Implement and Execute Guest Services Team T…" at bounding box center [767, 350] width 1535 height 701
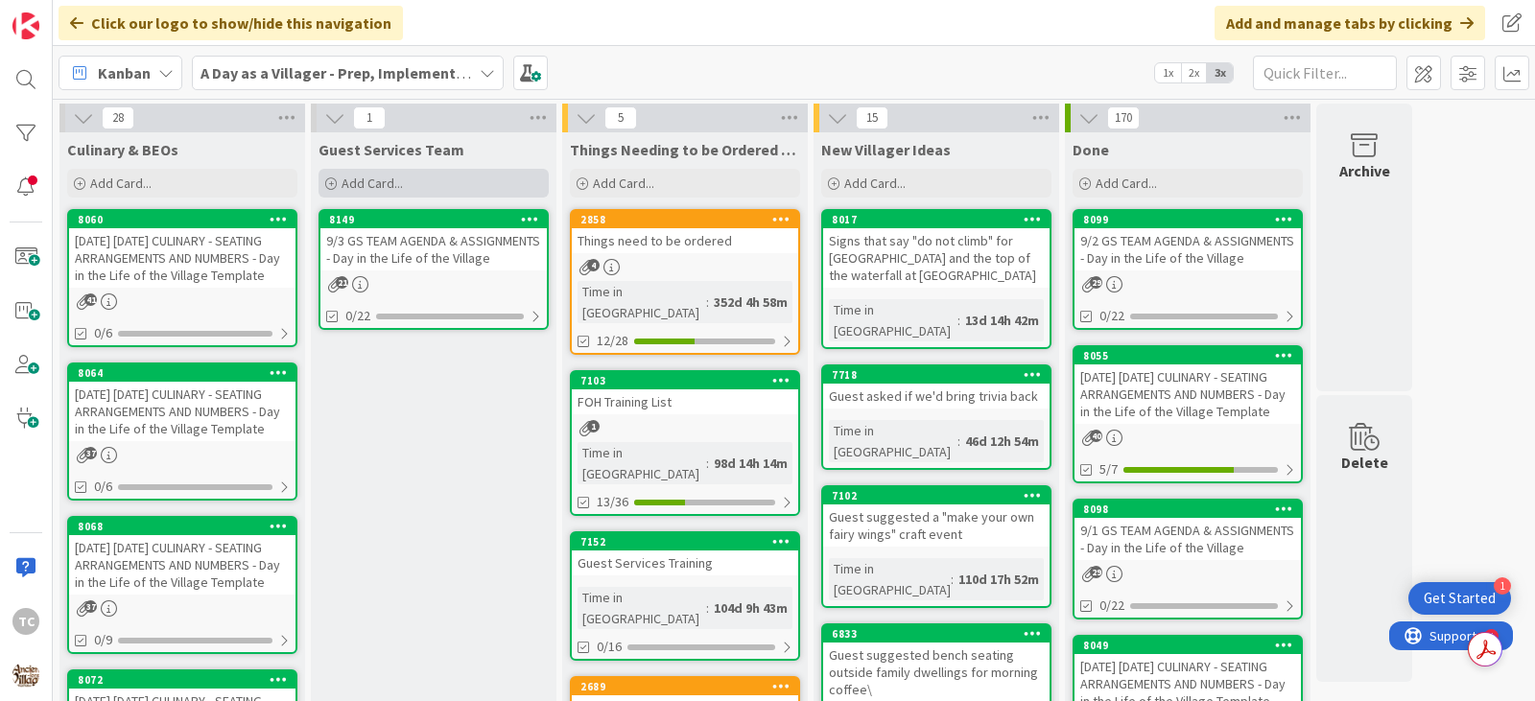
click at [401, 173] on div "Add Card..." at bounding box center [433, 183] width 230 height 29
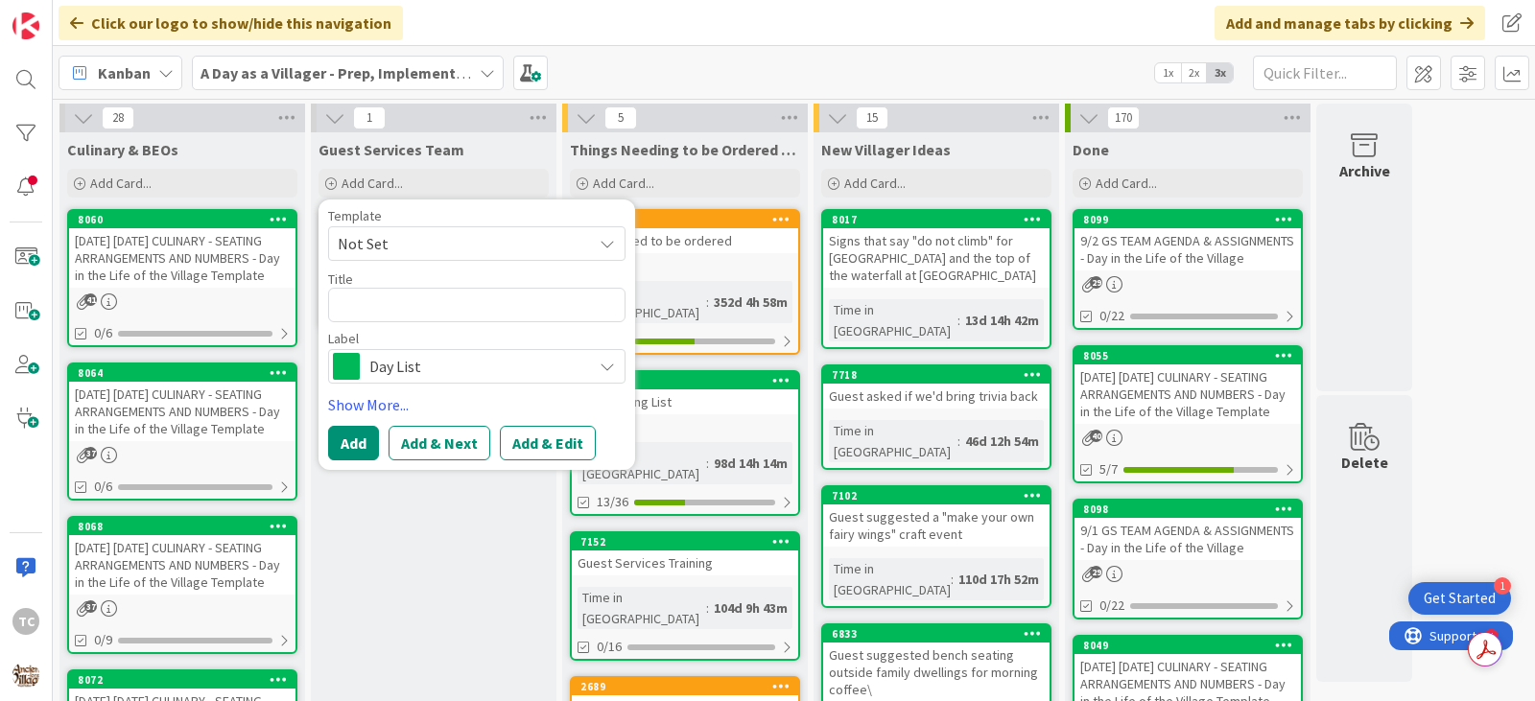
click at [384, 247] on span "Not Set" at bounding box center [458, 243] width 240 height 25
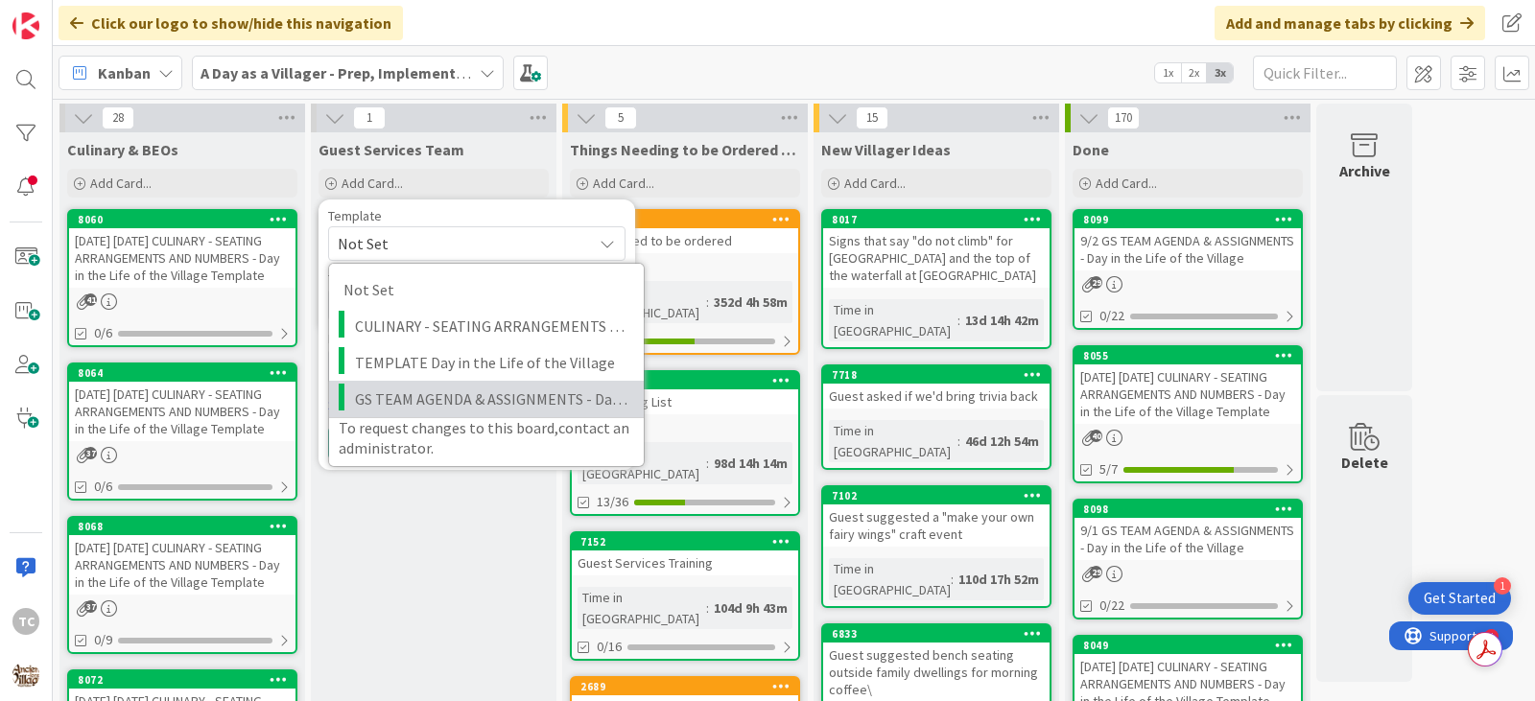
click at [372, 396] on span "GS TEAM AGENDA & ASSIGNMENTS - Day in the Life of the Village" at bounding box center [492, 399] width 274 height 25
type textarea "x"
type textarea "GS TEAM AGENDA & ASSIGNMENTS - Day in the Life of the Village"
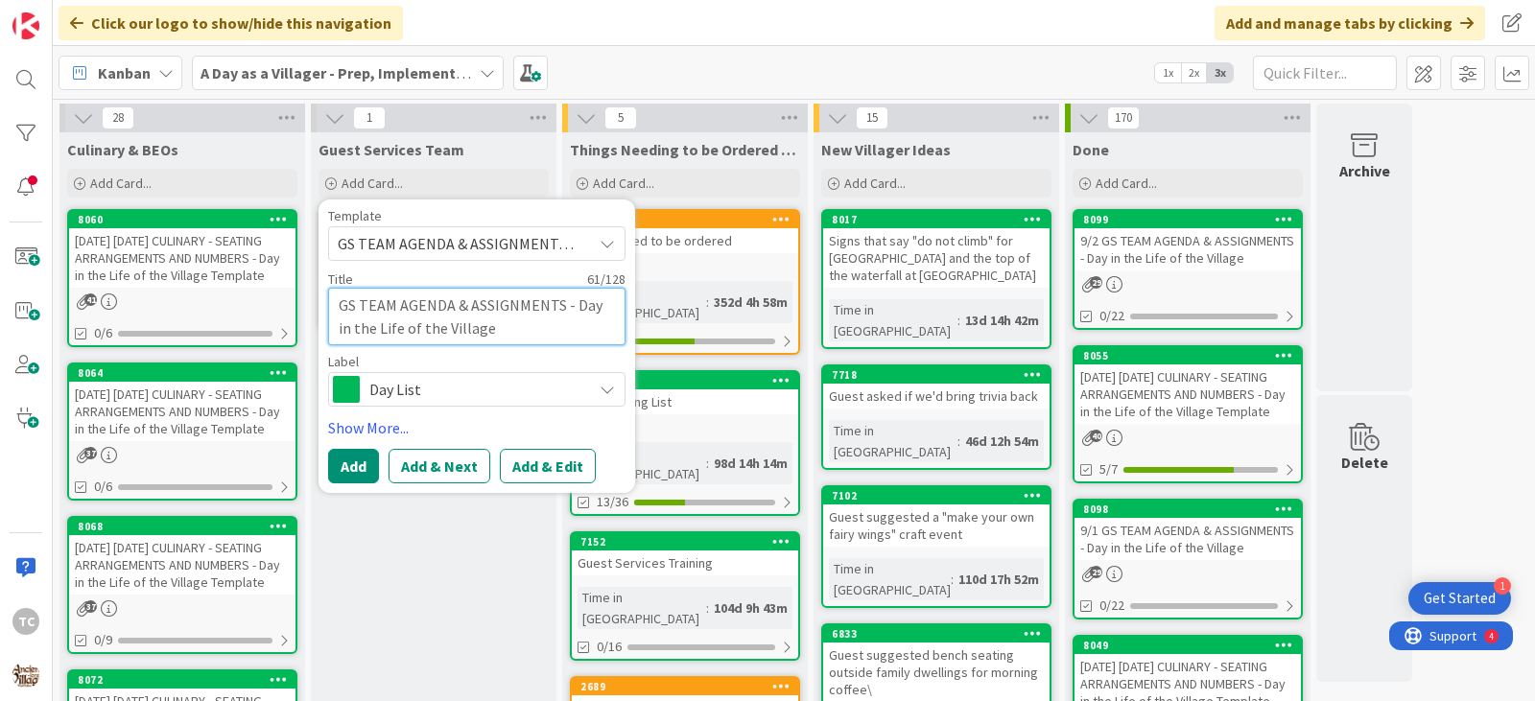
click at [341, 303] on textarea "GS TEAM AGENDA & ASSIGNMENTS - Day in the Life of the Village" at bounding box center [476, 317] width 297 height 58
type textarea "x"
type textarea "9GS TEAM AGENDA & ASSIGNMENTS - Day in the Life of the Village"
type textarea "x"
type textarea "9/GS TEAM AGENDA & ASSIGNMENTS - Day in the Life of the Village"
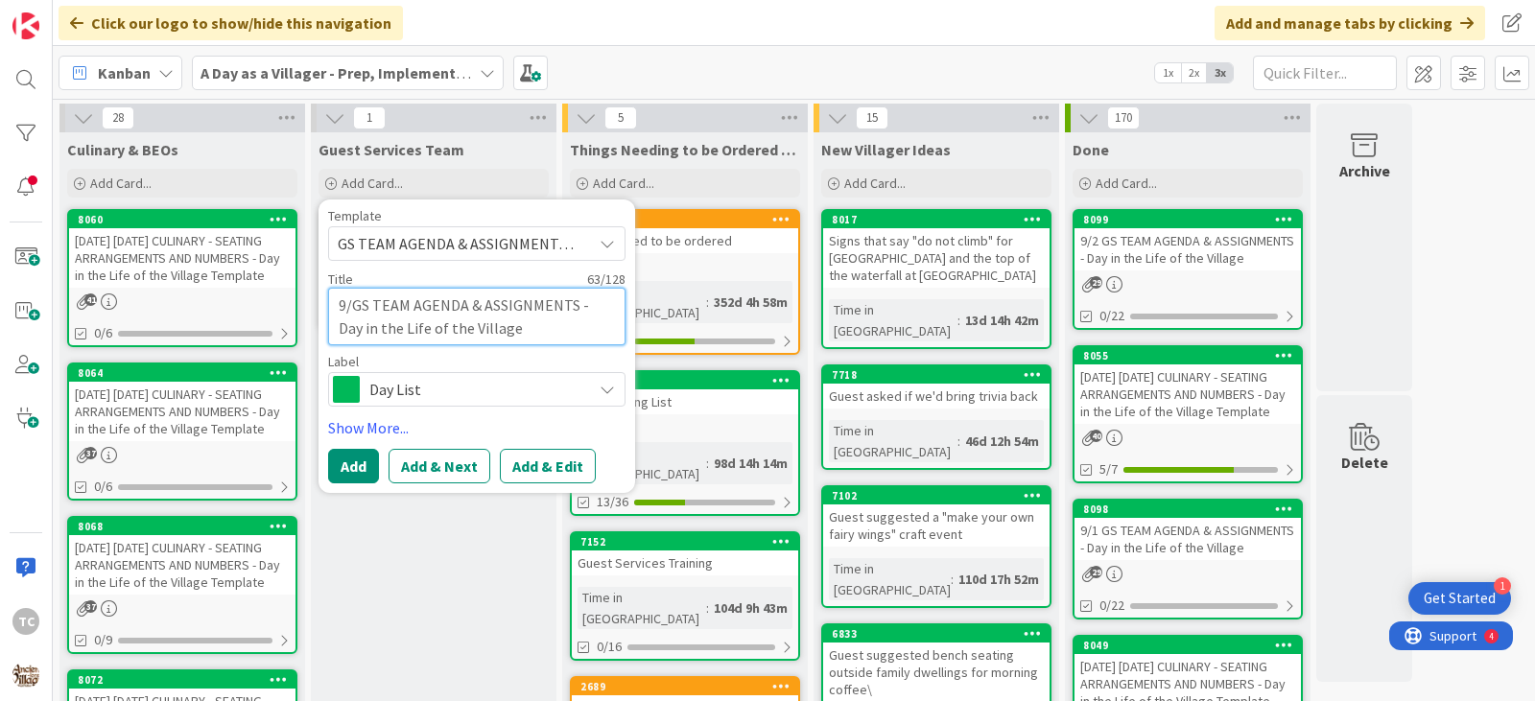
type textarea "x"
type textarea "9/4GS TEAM AGENDA & ASSIGNMENTS - Day in the Life of the Village"
type textarea "x"
type textarea "9/4 GS TEAM AGENDA & ASSIGNMENTS - Day in the Life of the Village"
click at [342, 467] on button "Add" at bounding box center [353, 466] width 51 height 35
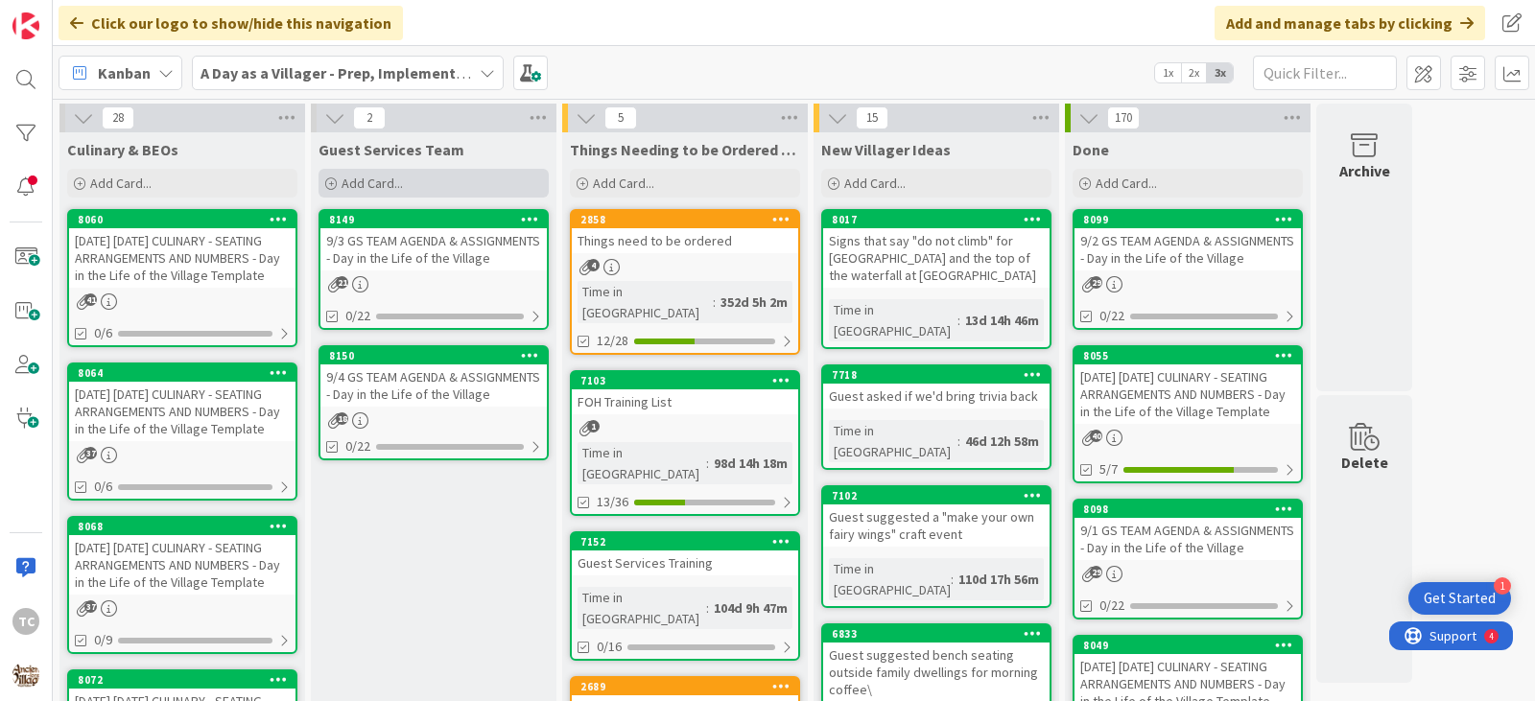
click at [425, 188] on div "Add Card..." at bounding box center [433, 183] width 230 height 29
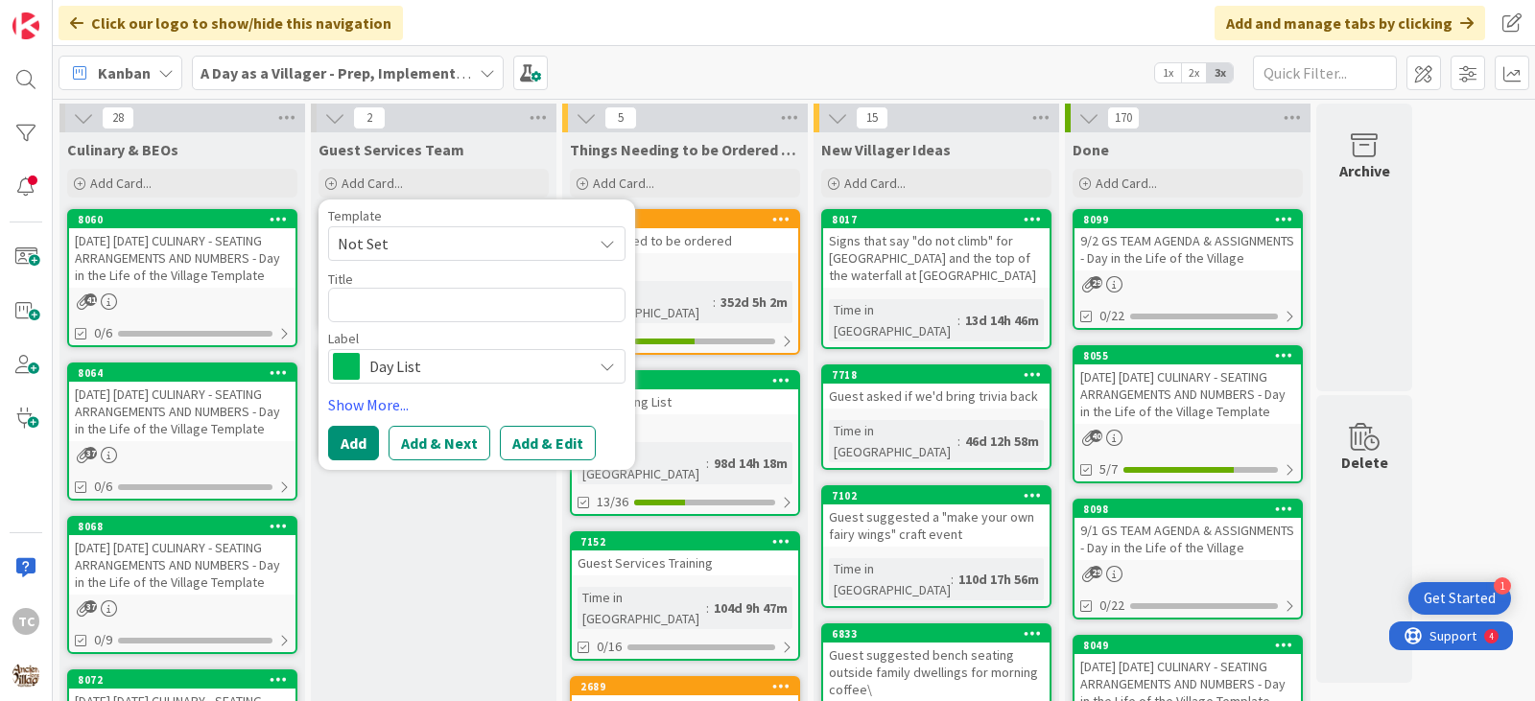
click at [388, 253] on span "Not Set" at bounding box center [458, 243] width 240 height 25
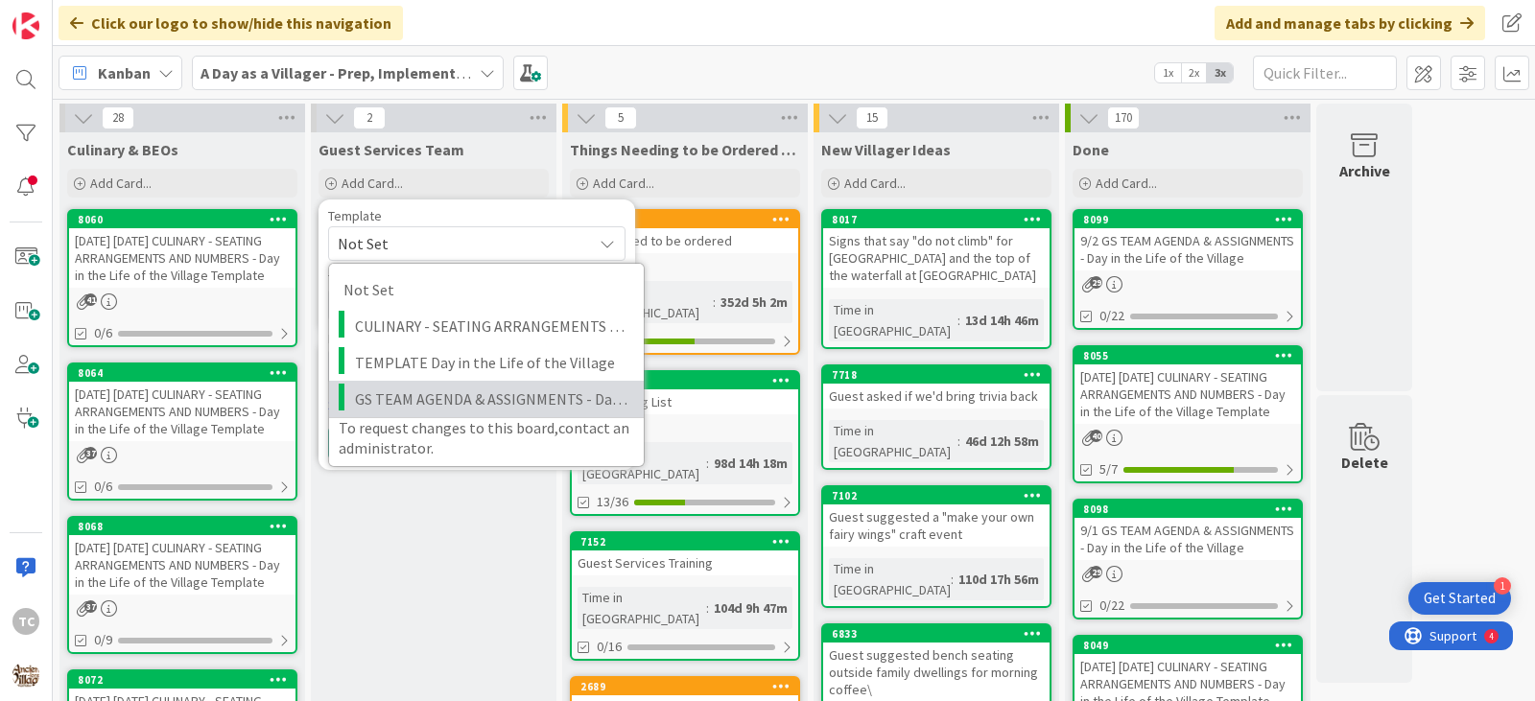
click at [391, 401] on span "GS TEAM AGENDA & ASSIGNMENTS - Day in the Life of the Village" at bounding box center [492, 399] width 274 height 25
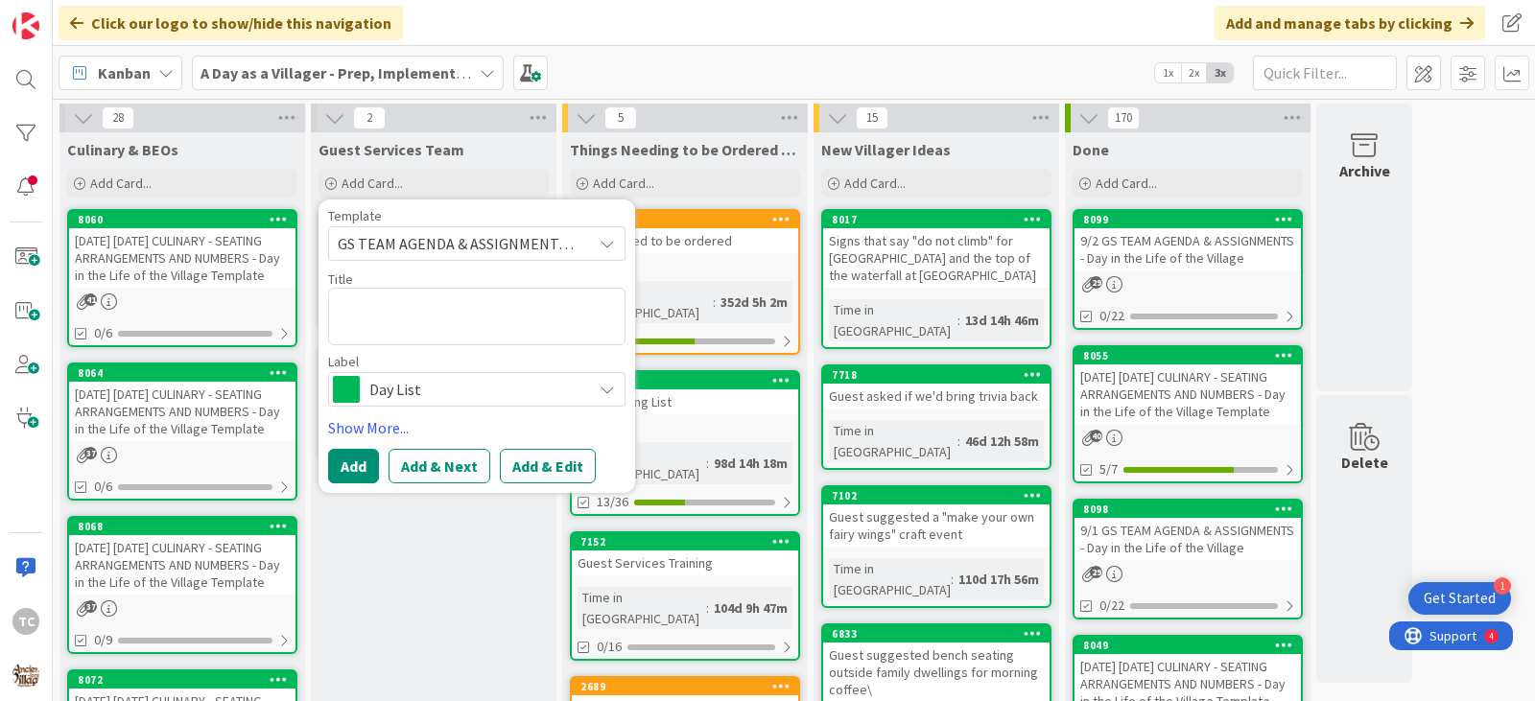
type textarea "x"
type textarea "GS TEAM AGENDA & ASSIGNMENTS - Day in the Life of the Village"
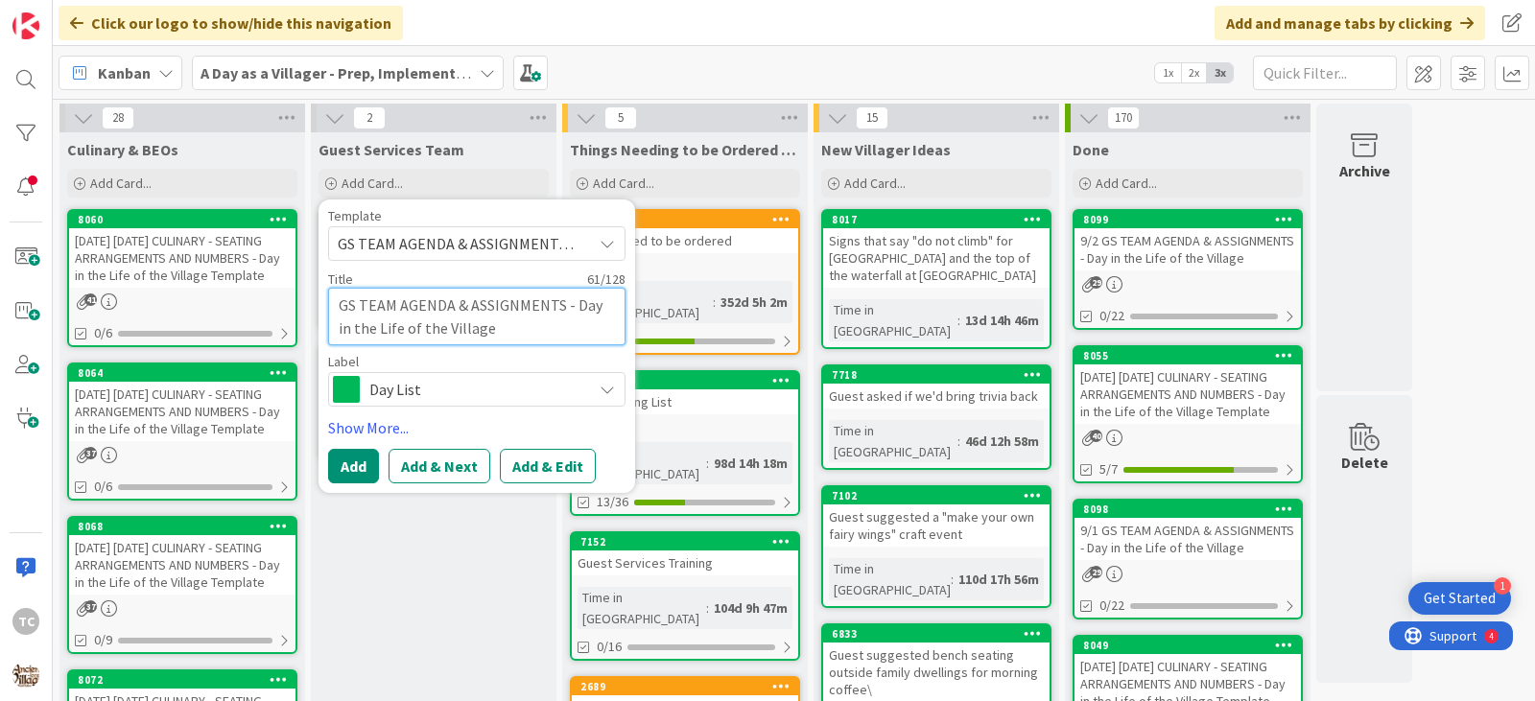
click at [341, 307] on textarea "GS TEAM AGENDA & ASSIGNMENTS - Day in the Life of the Village" at bounding box center [476, 317] width 297 height 58
type textarea "x"
type textarea "9GS TEAM AGENDA & ASSIGNMENTS - Day in the Life of the Village"
type textarea "x"
type textarea "9/GS TEAM AGENDA & ASSIGNMENTS - Day in the Life of the Village"
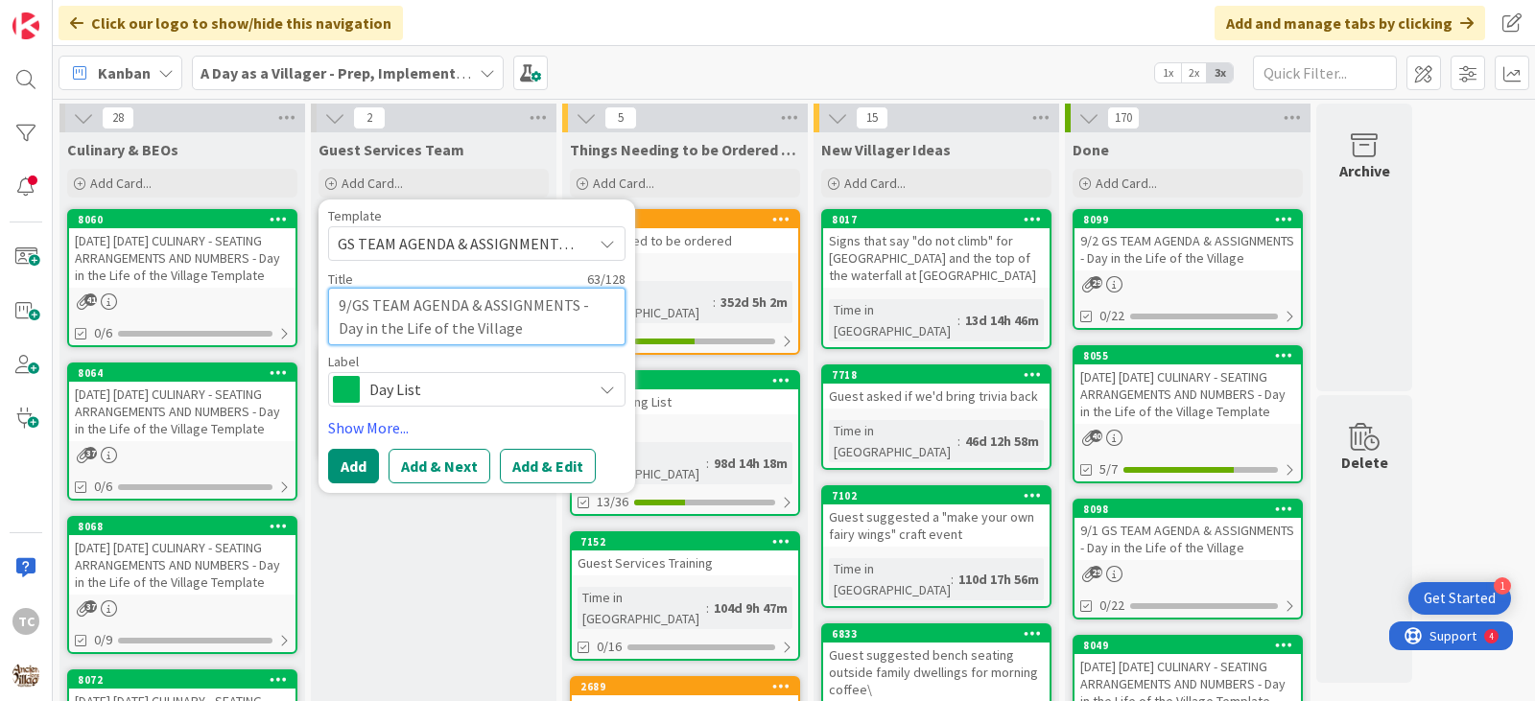
type textarea "x"
type textarea "9/5GS TEAM AGENDA & ASSIGNMENTS - Day in the Life of the Village"
type textarea "x"
type textarea "9/5 GS TEAM AGENDA & ASSIGNMENTS - Day in the Life of the Village"
click at [338, 471] on button "Add" at bounding box center [353, 466] width 51 height 35
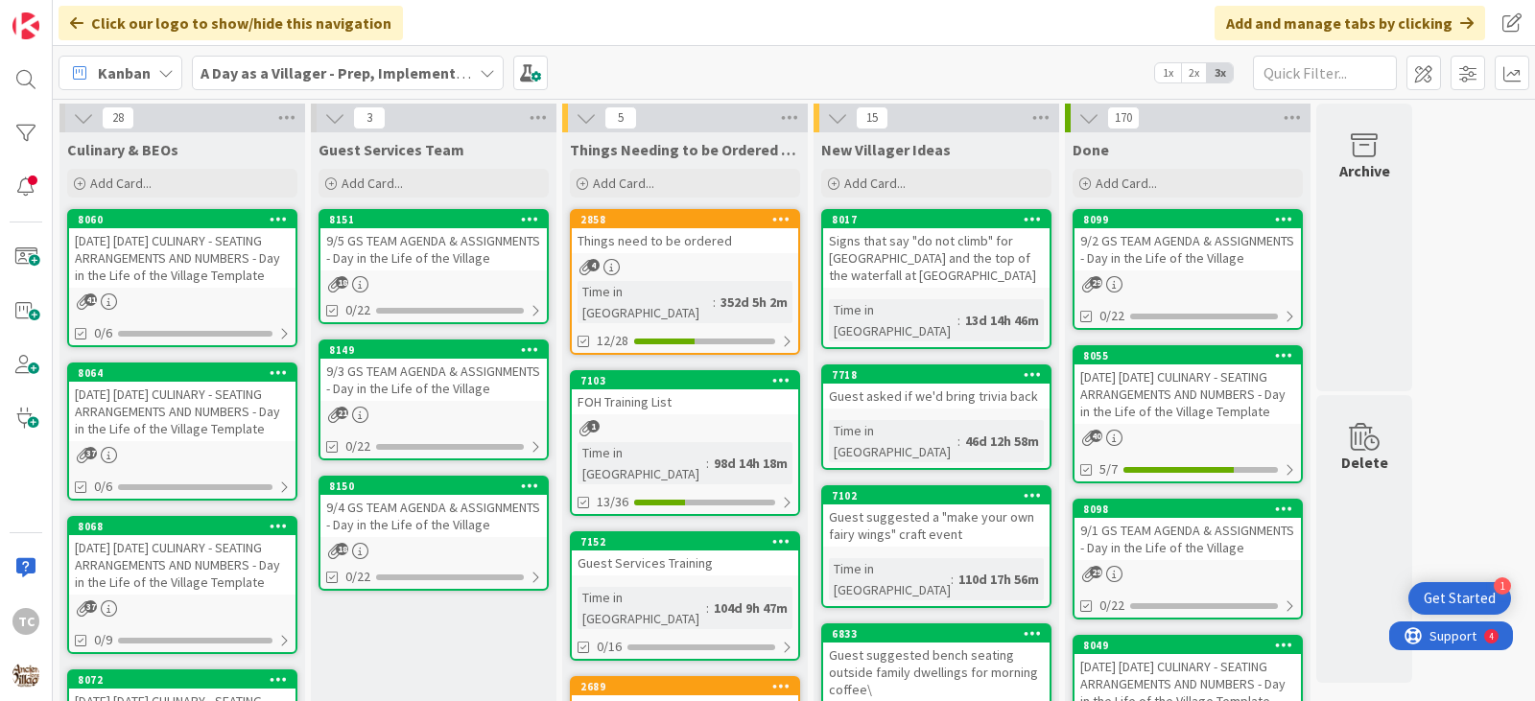
drag, startPoint x: 438, startPoint y: 212, endPoint x: 438, endPoint y: 598, distance: 385.6
